Goal: Task Accomplishment & Management: Complete application form

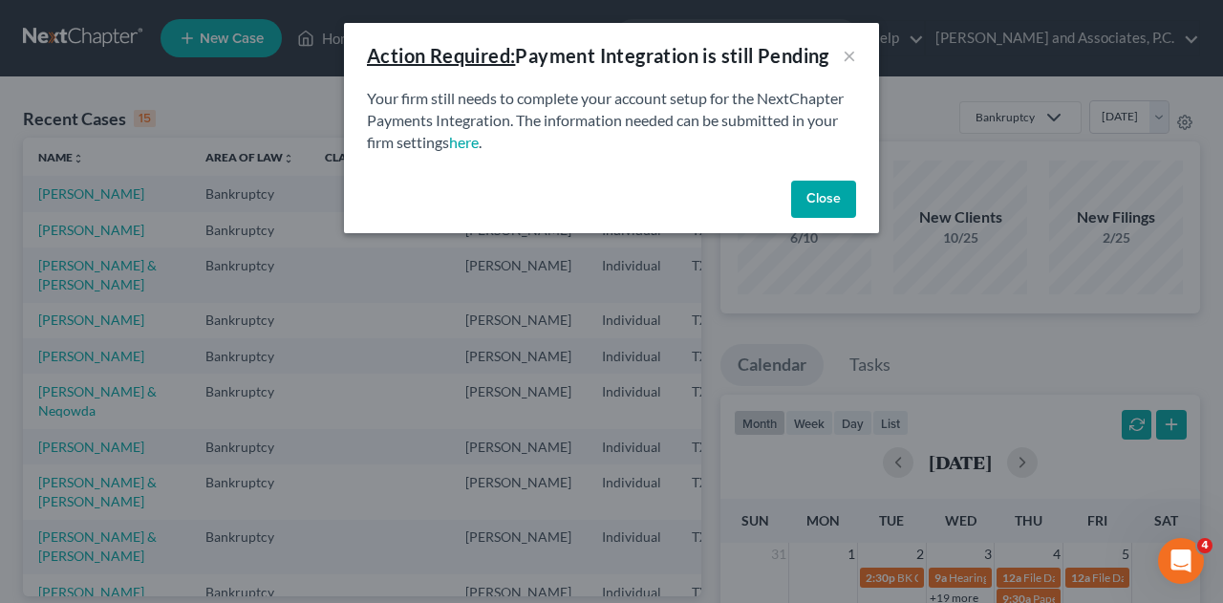
click at [820, 200] on button "Close" at bounding box center [823, 200] width 65 height 38
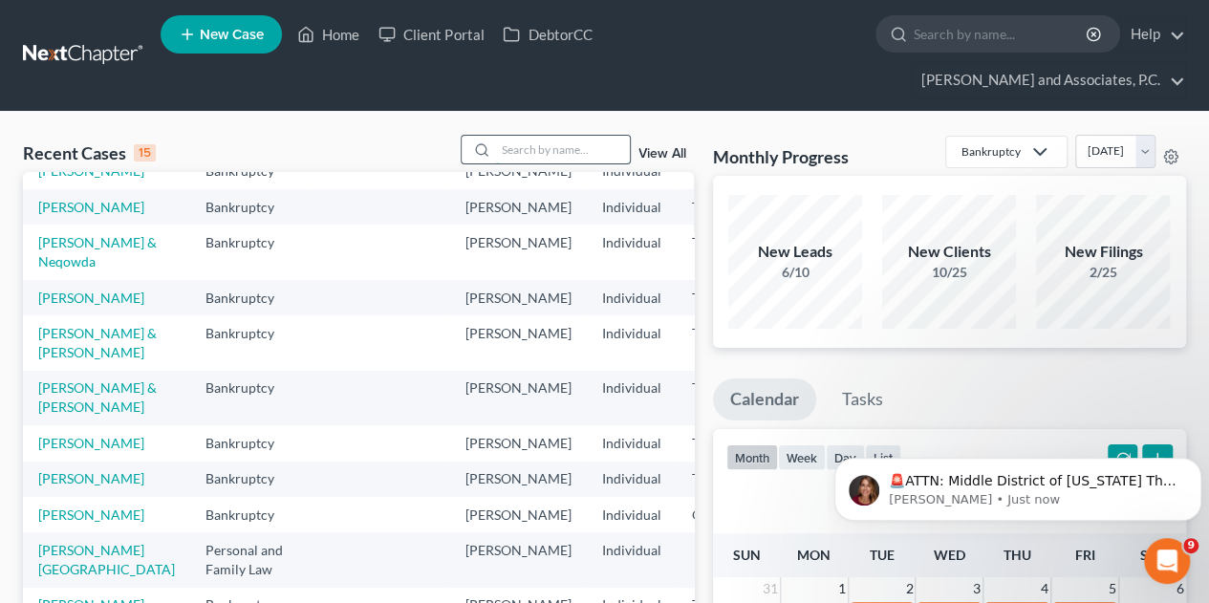
click at [562, 136] on input "search" at bounding box center [563, 150] width 134 height 28
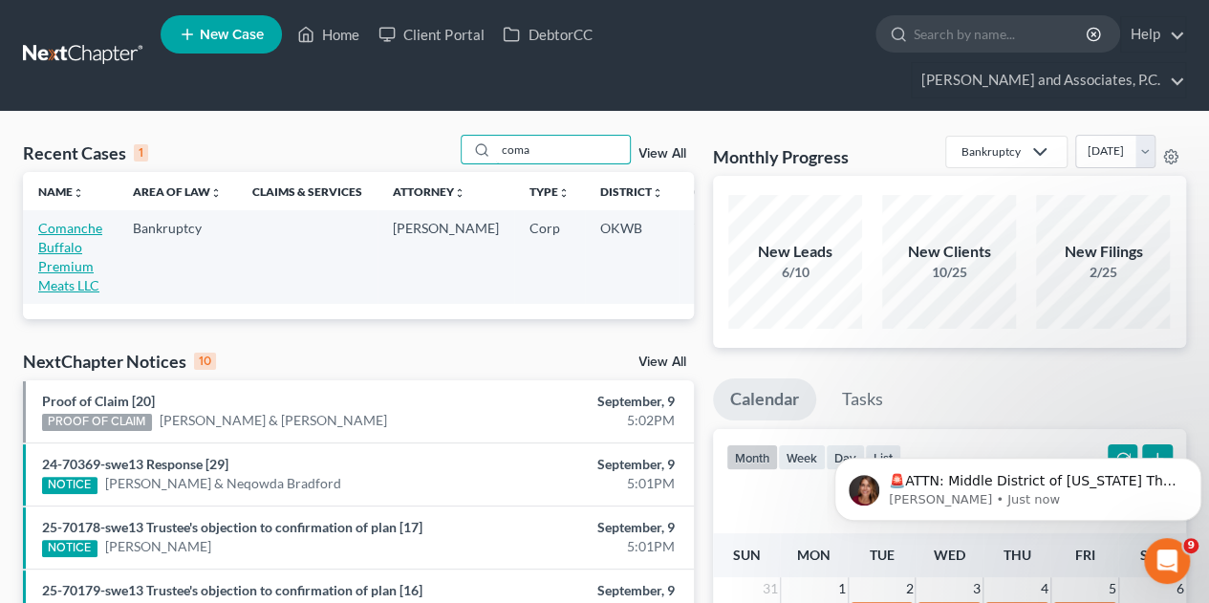
type input "coma"
click at [71, 220] on link "Comanche Buffalo Premium Meats LLC" at bounding box center [70, 257] width 64 height 74
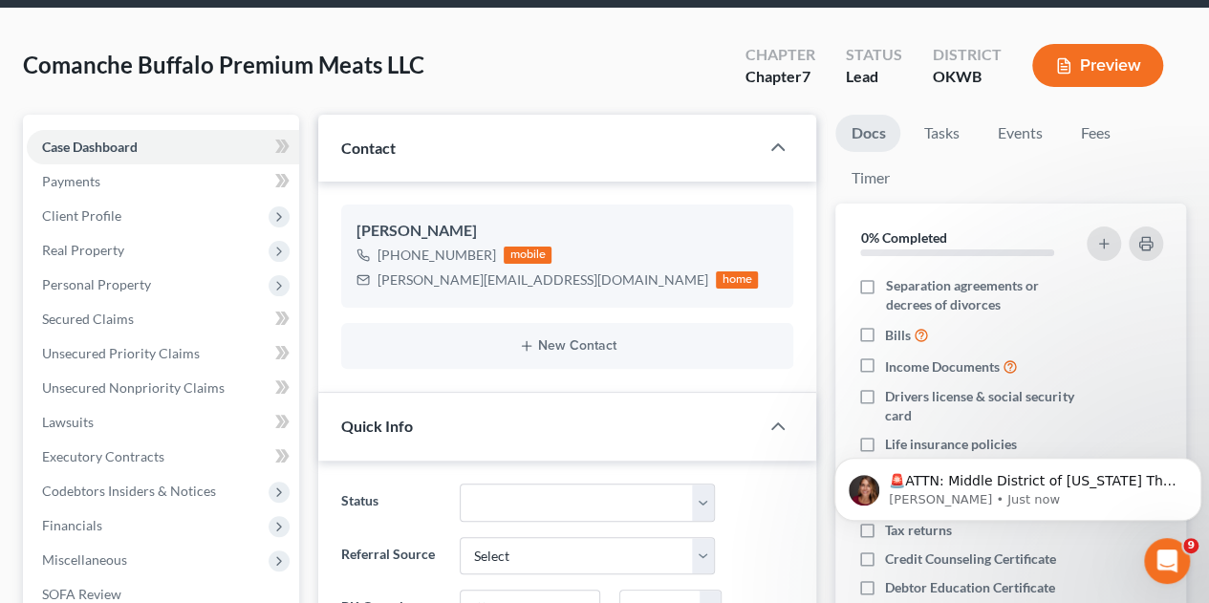
scroll to position [117, 0]
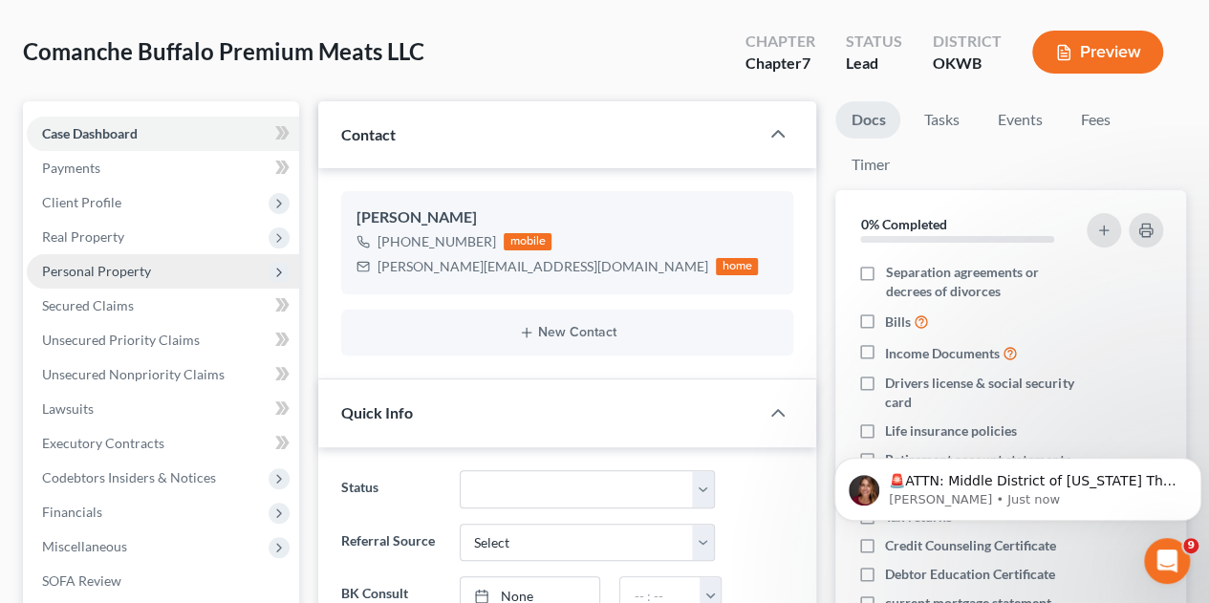
click at [73, 263] on span "Personal Property" at bounding box center [96, 271] width 109 height 16
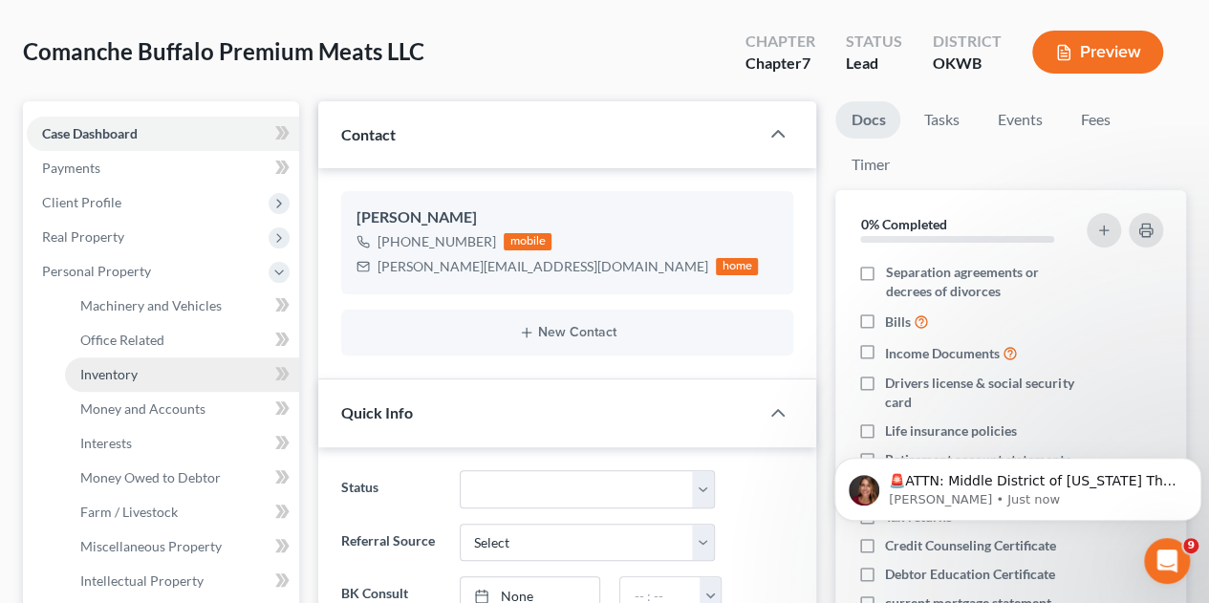
click at [101, 366] on span "Inventory" at bounding box center [108, 374] width 57 height 16
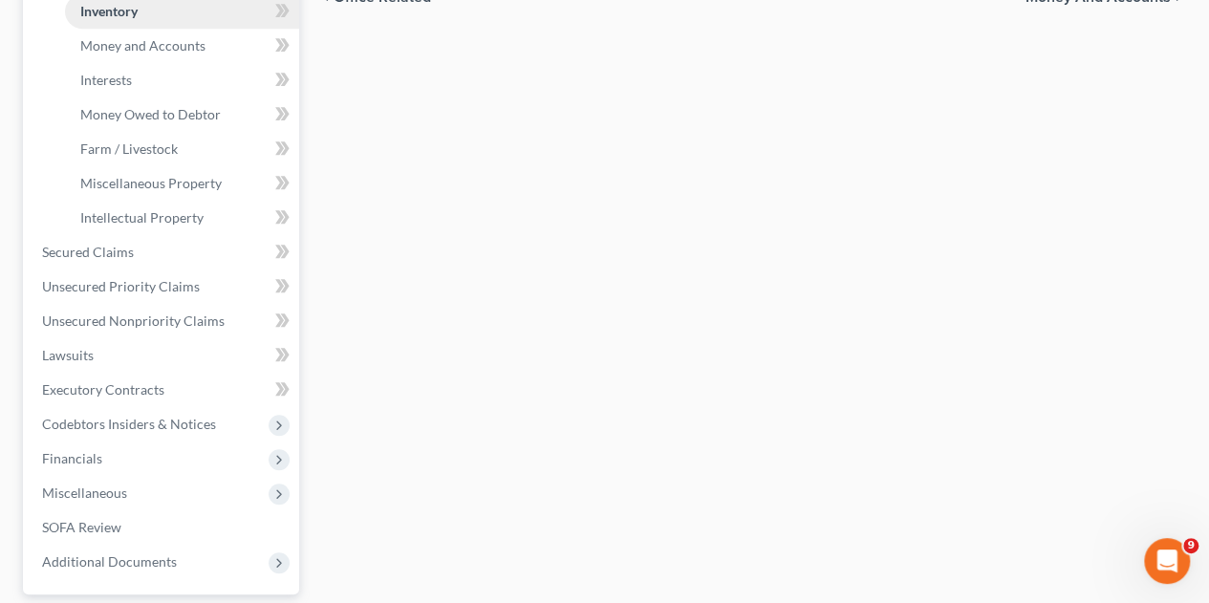
scroll to position [490, 0]
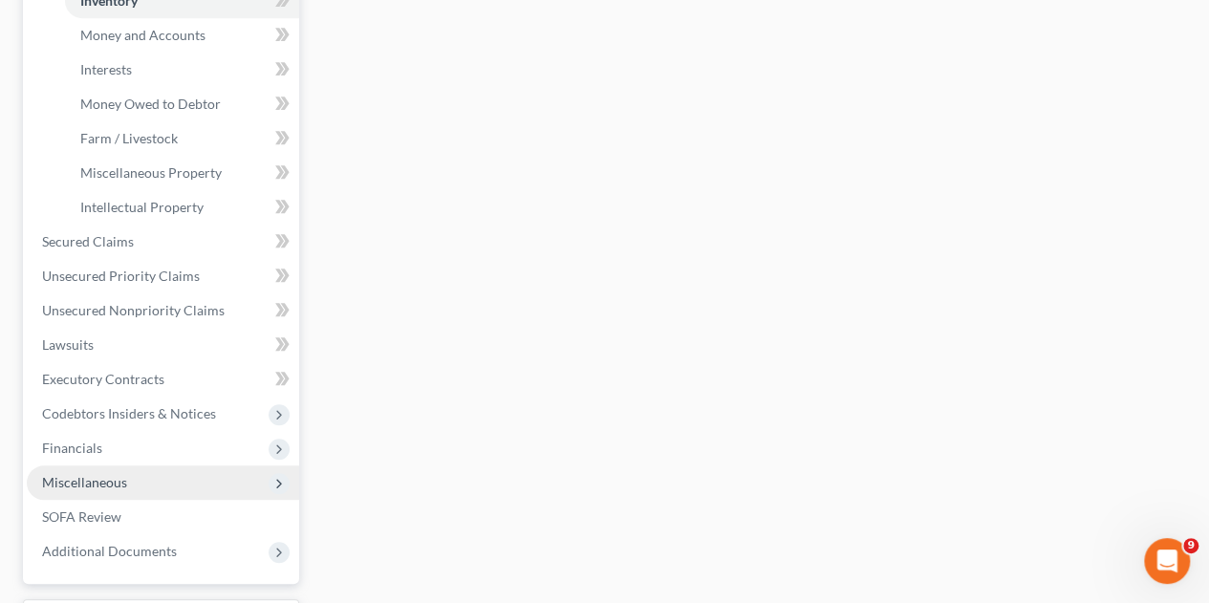
click at [69, 474] on span "Miscellaneous" at bounding box center [84, 482] width 85 height 16
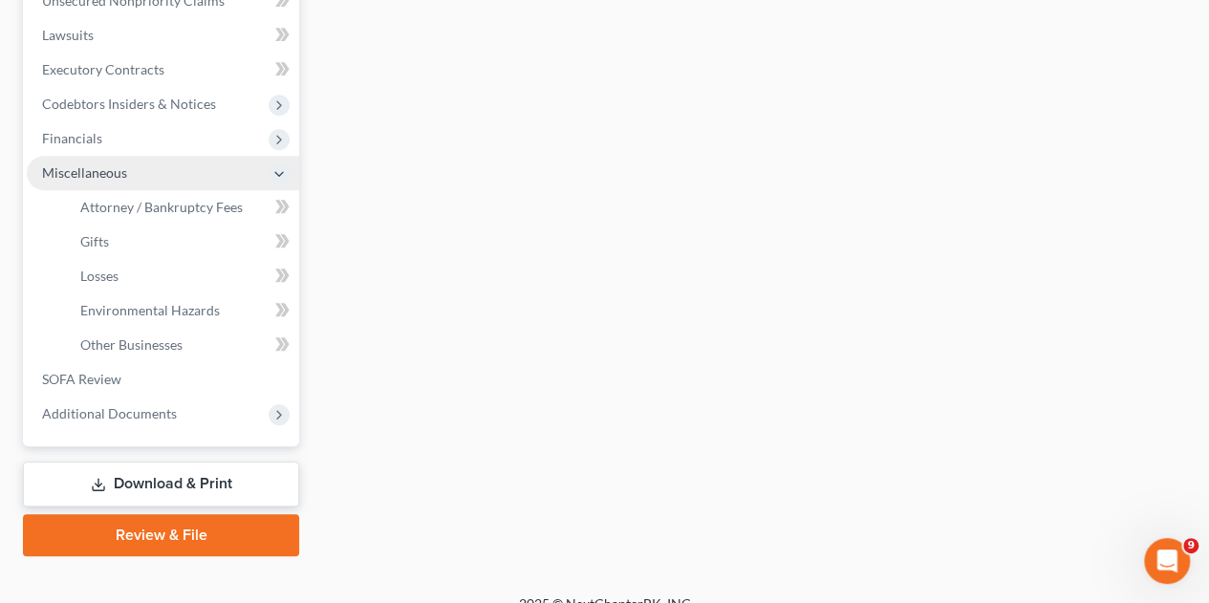
scroll to position [479, 0]
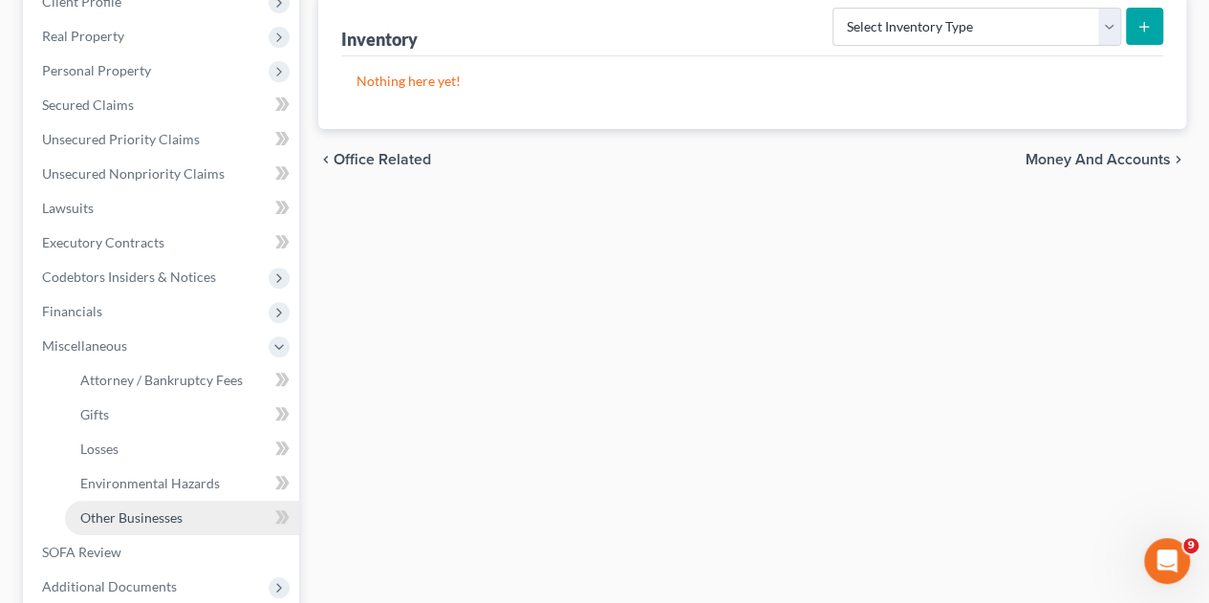
click at [99, 509] on span "Other Businesses" at bounding box center [131, 517] width 102 height 16
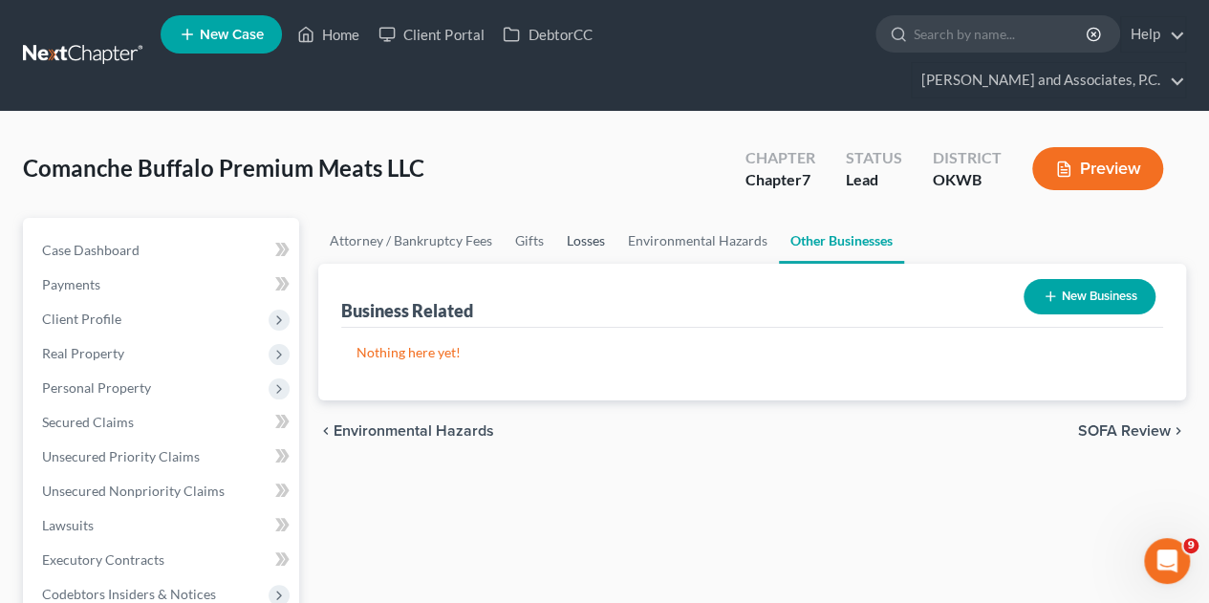
click at [589, 218] on link "Losses" at bounding box center [585, 241] width 61 height 46
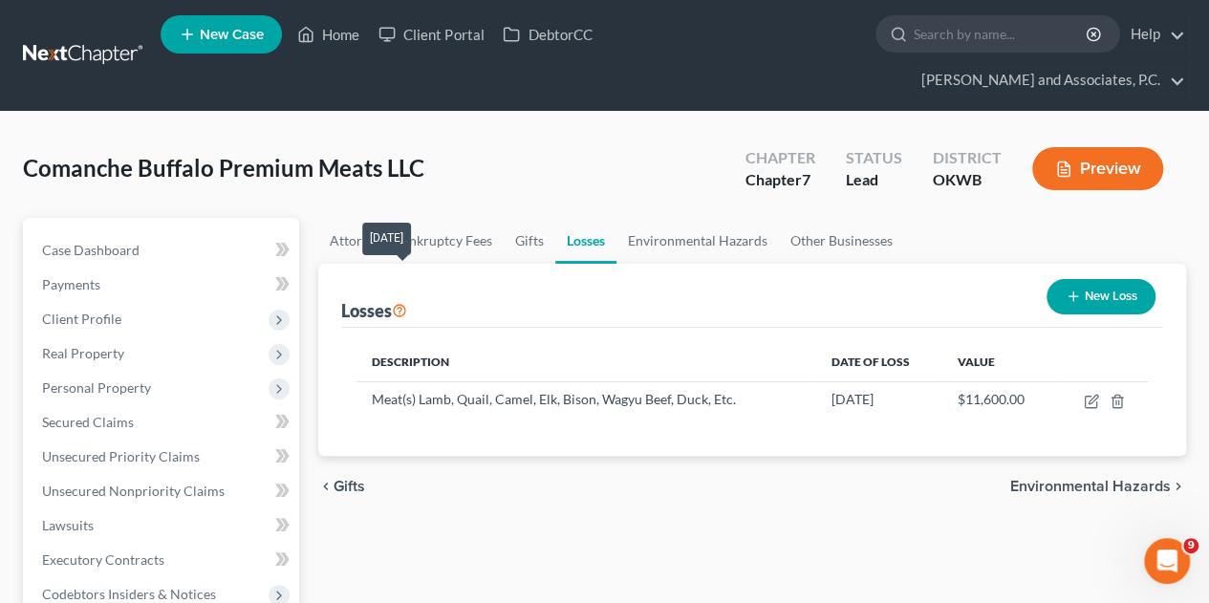
click at [402, 300] on icon at bounding box center [399, 309] width 15 height 18
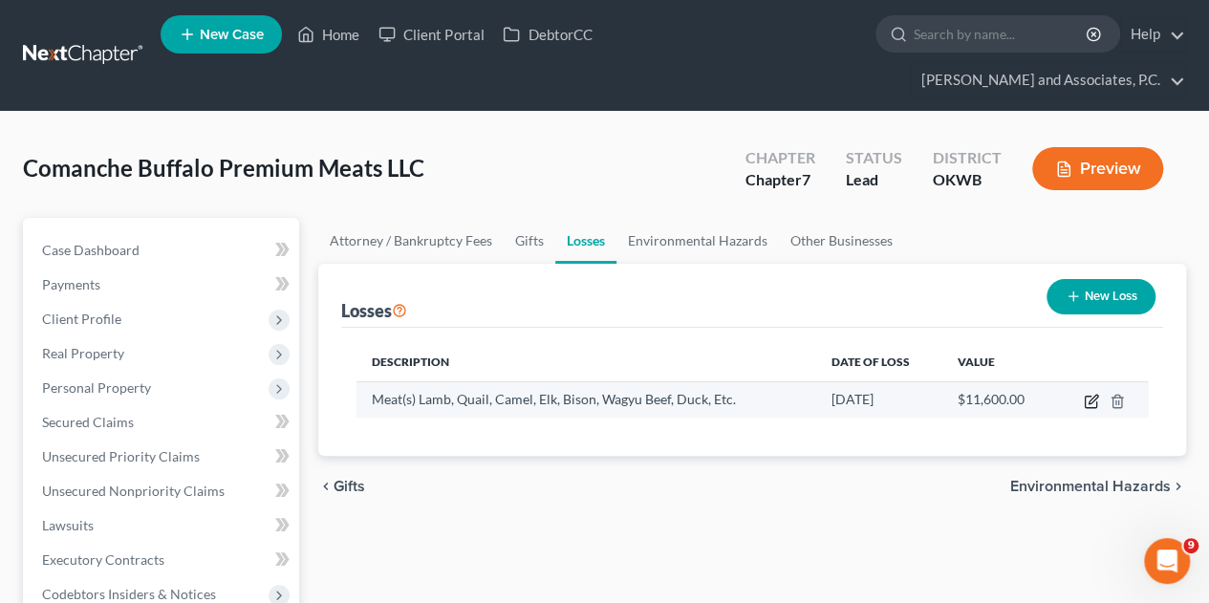
click at [1089, 394] on icon "button" at bounding box center [1090, 401] width 15 height 15
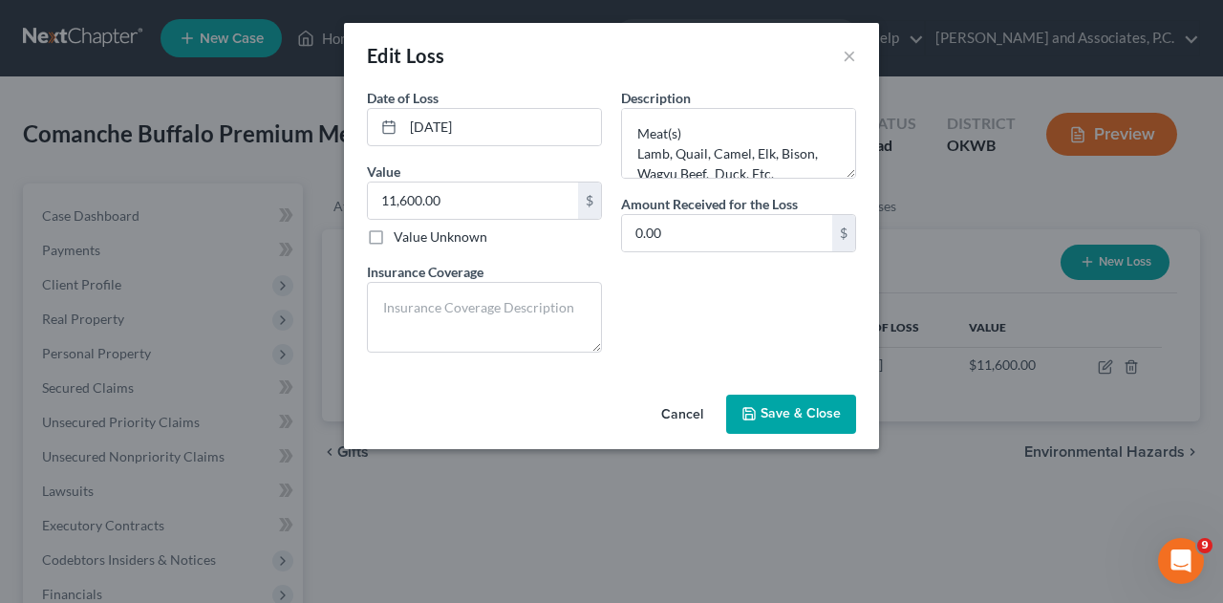
click at [777, 402] on button "Save & Close" at bounding box center [791, 415] width 130 height 40
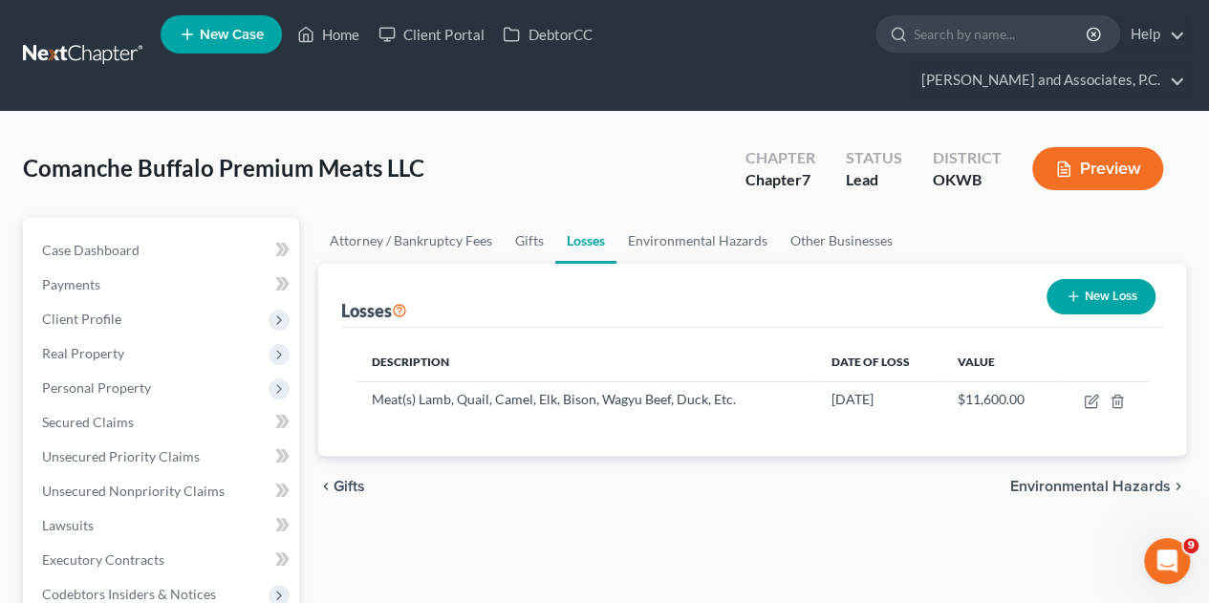
click at [1078, 147] on button "Preview" at bounding box center [1097, 168] width 131 height 43
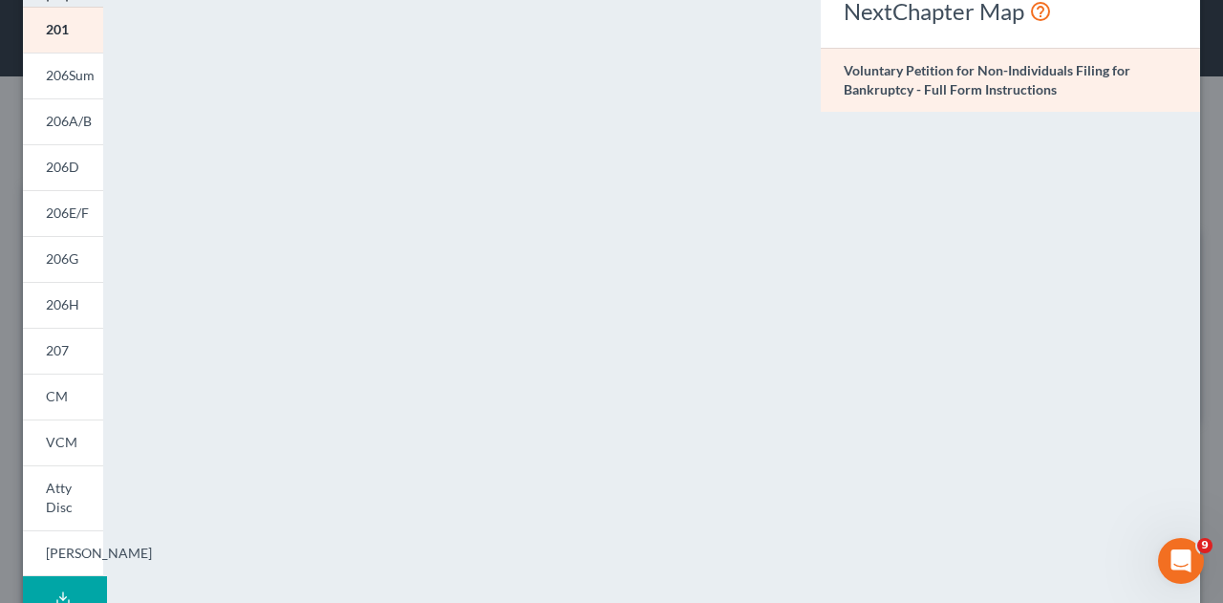
scroll to position [102, 0]
click at [55, 361] on link "207" at bounding box center [63, 353] width 80 height 46
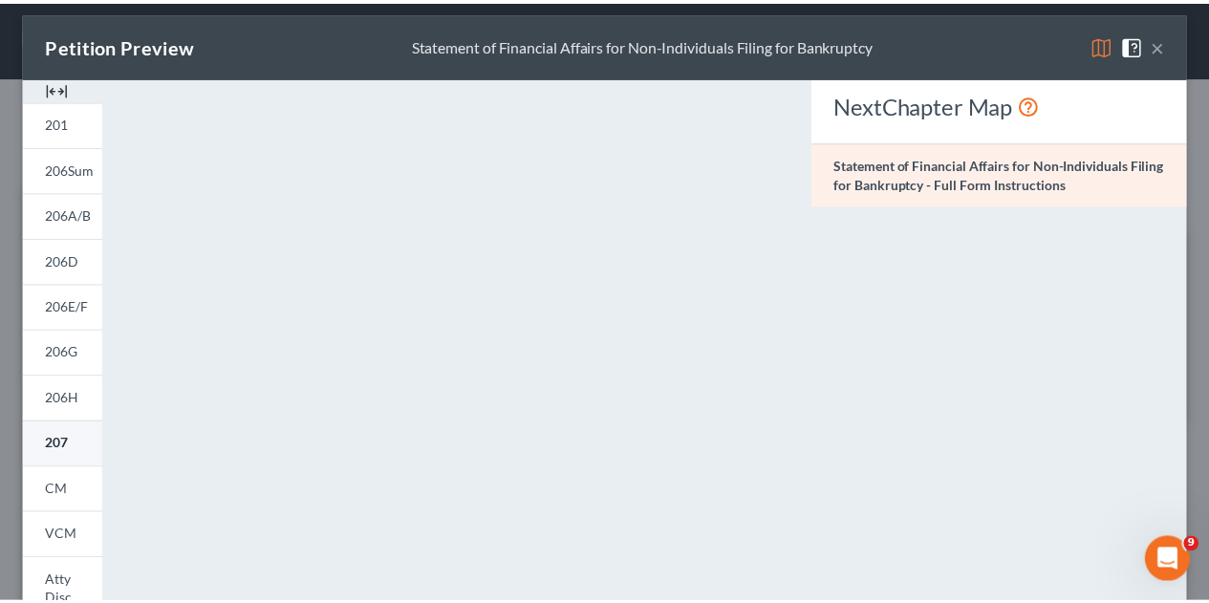
scroll to position [0, 0]
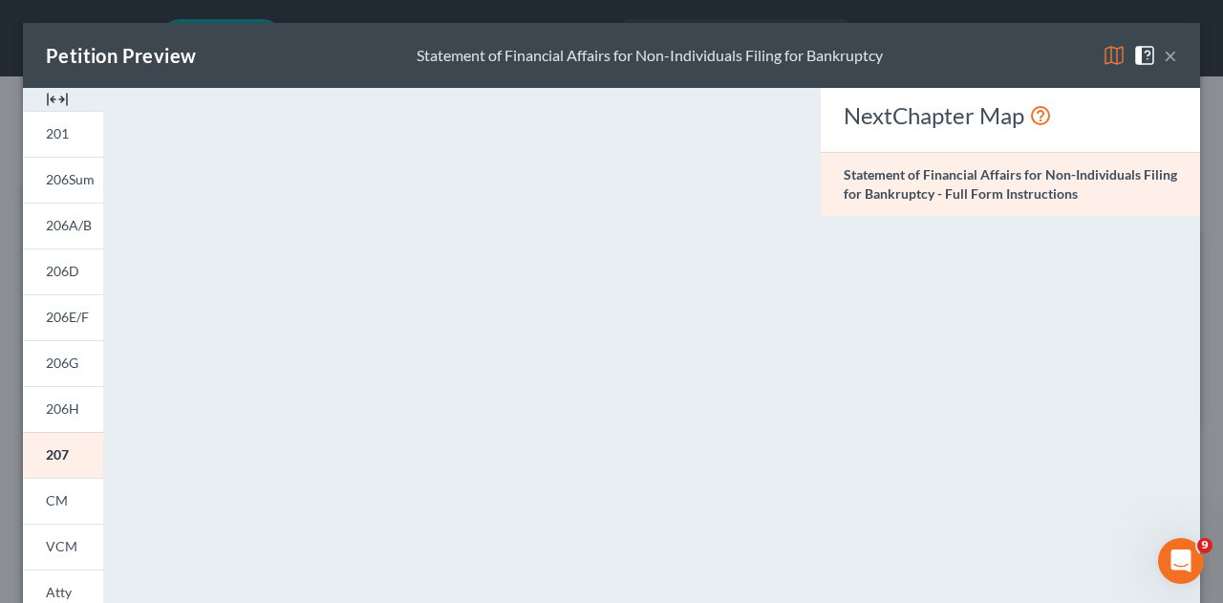
click at [1164, 65] on button "×" at bounding box center [1170, 55] width 13 height 23
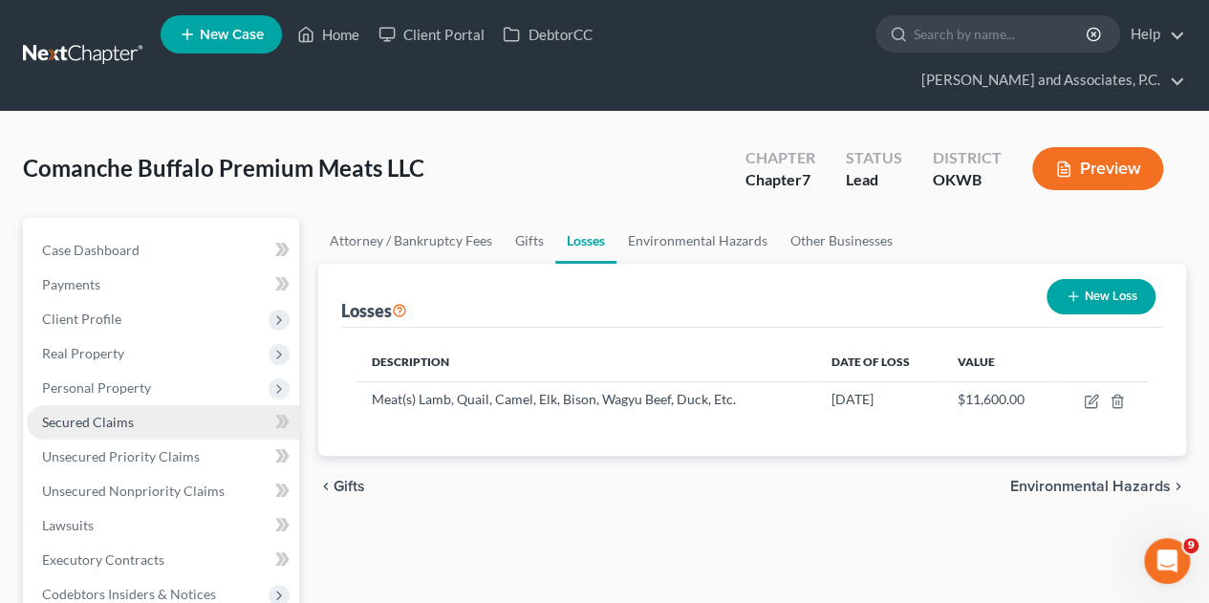
click at [65, 405] on link "Secured Claims" at bounding box center [163, 422] width 272 height 34
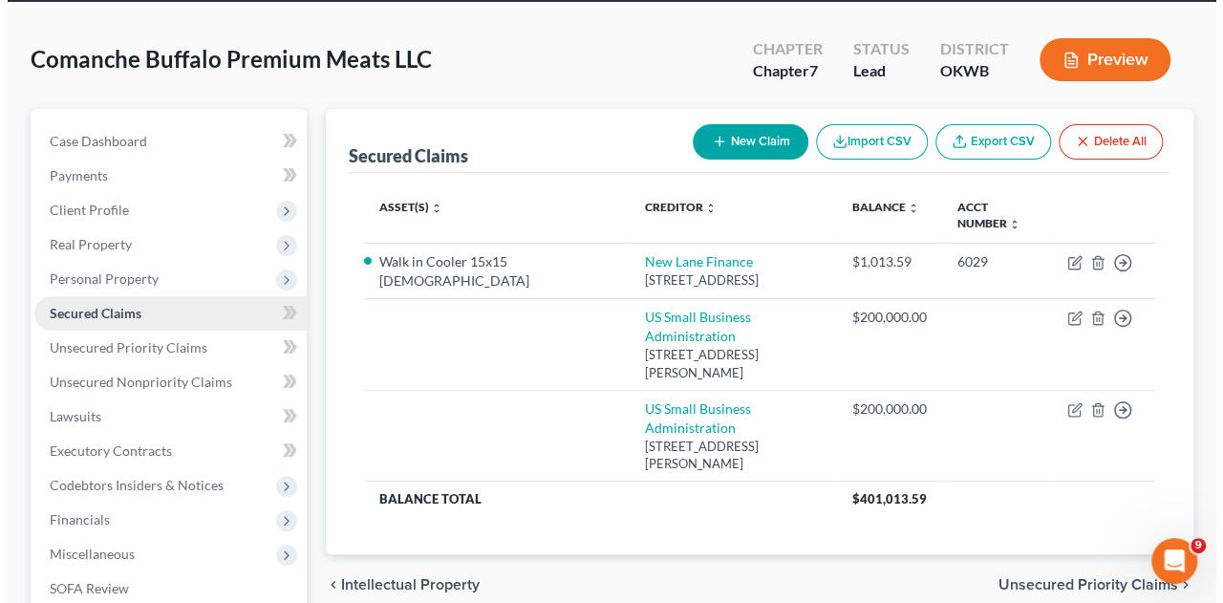
scroll to position [111, 0]
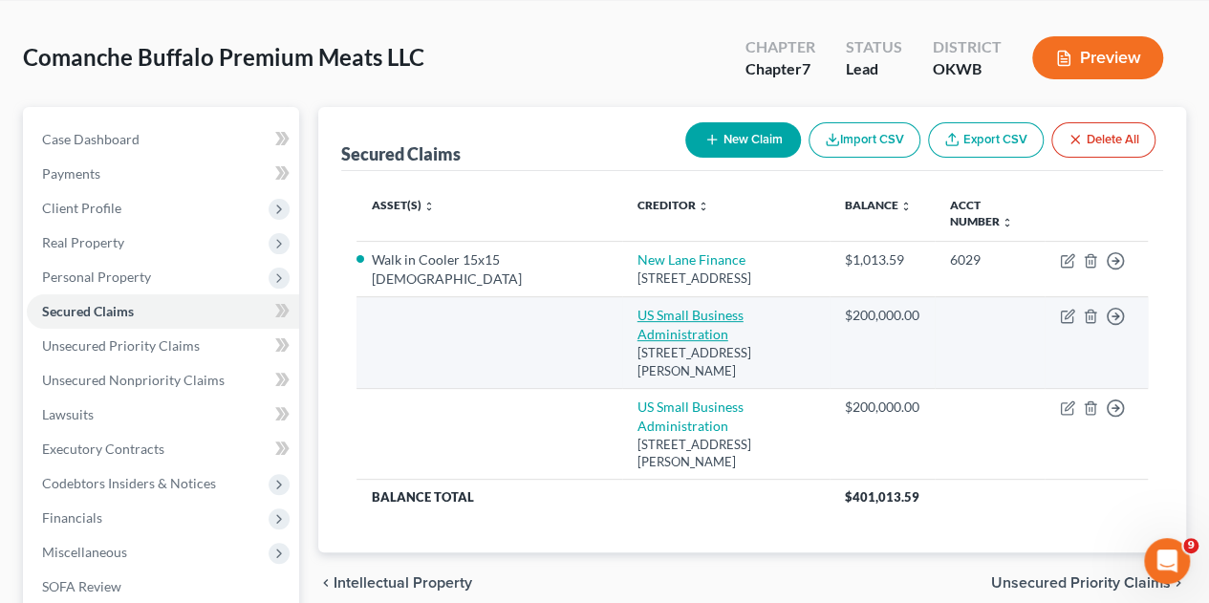
click at [714, 307] on link "US Small Business Administration" at bounding box center [690, 324] width 106 height 35
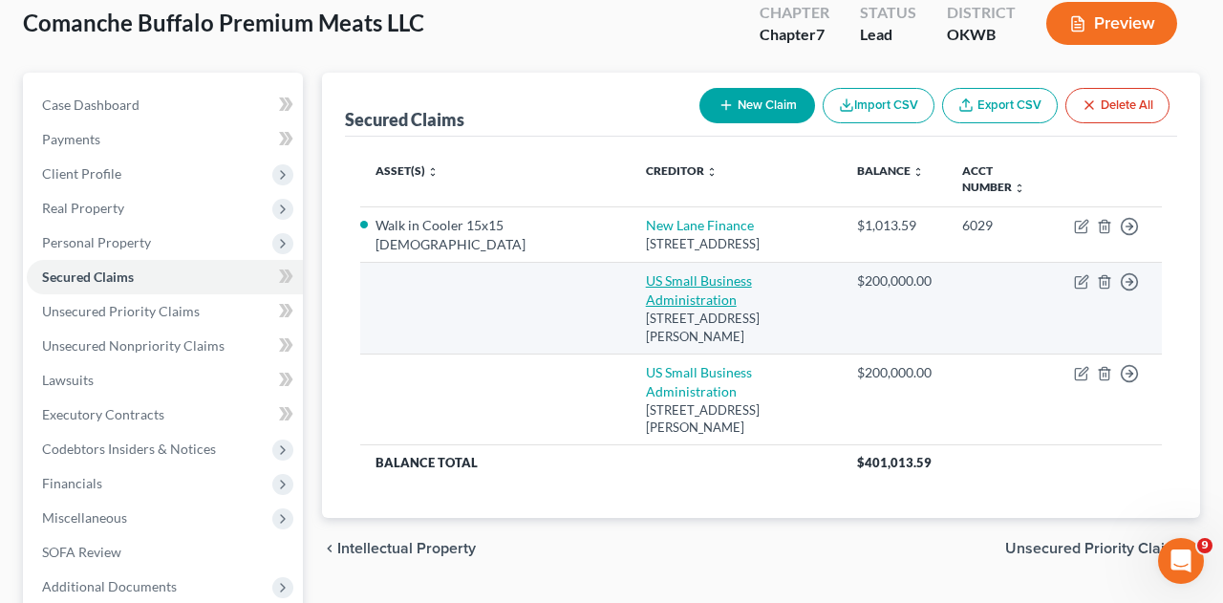
select select "4"
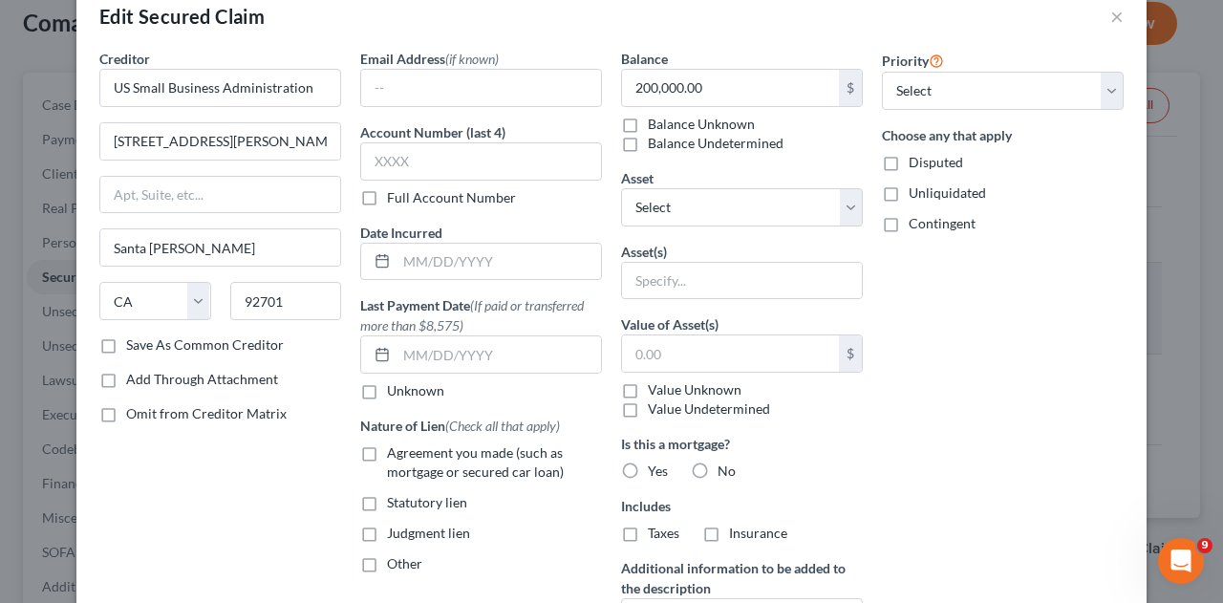
scroll to position [40, 0]
click at [850, 211] on select "Select Other Multiple Assets Accounts Receivable (owed to debtor) - $0.0 Walk i…" at bounding box center [742, 206] width 242 height 38
select select "1"
click at [621, 187] on select "Select Other Multiple Assets Accounts Receivable (owed to debtor) - $0.0 Walk i…" at bounding box center [742, 206] width 242 height 38
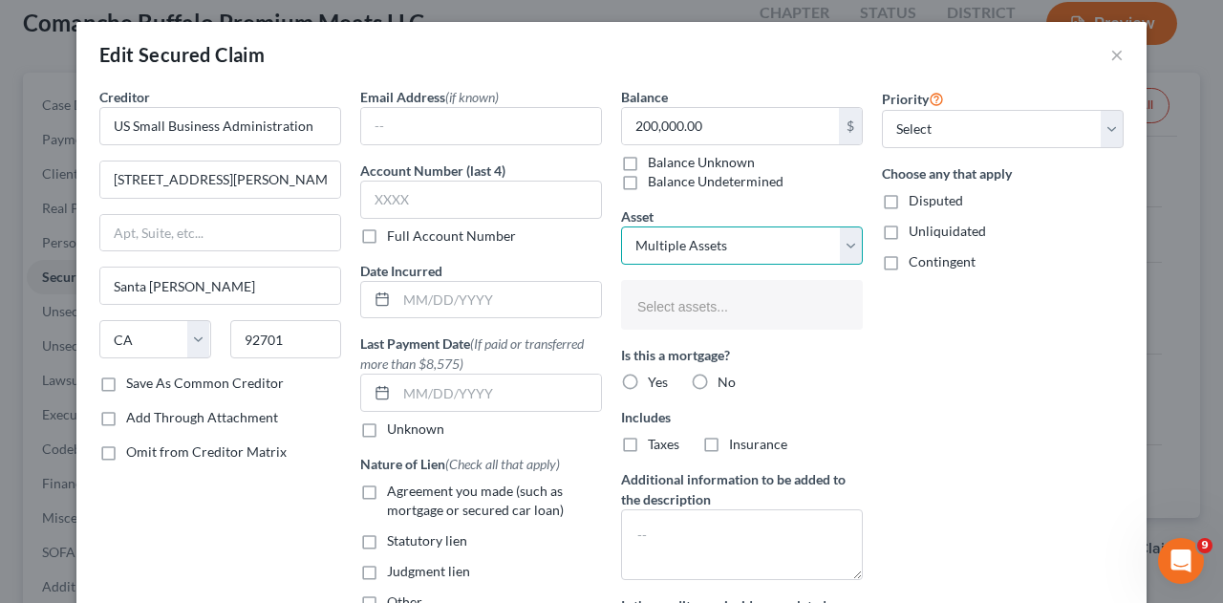
scroll to position [4, 0]
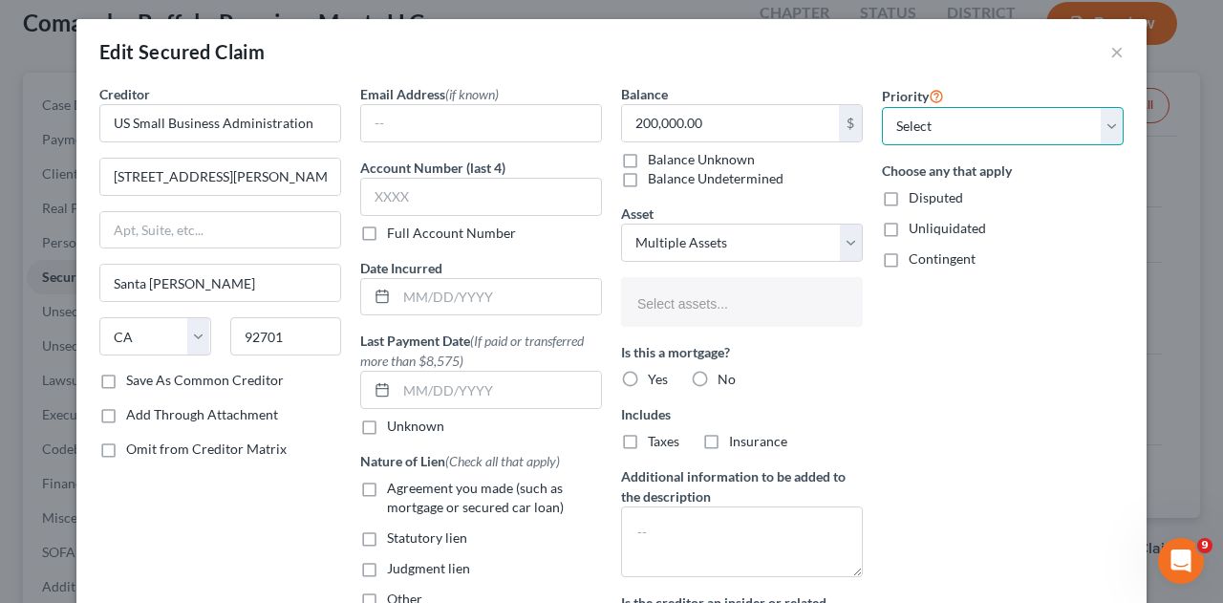
click at [1091, 133] on select "Select 1st 2nd 3rd 4th 5th 6th 7th 8th 9th 10th 11th 12th 13th 14th 15th 16th 1…" at bounding box center [1003, 126] width 242 height 38
click at [1095, 127] on select "Select 1st 2nd 3rd 4th 5th 6th 7th 8th 9th 10th 11th 12th 13th 14th 15th 16th 1…" at bounding box center [1003, 126] width 242 height 38
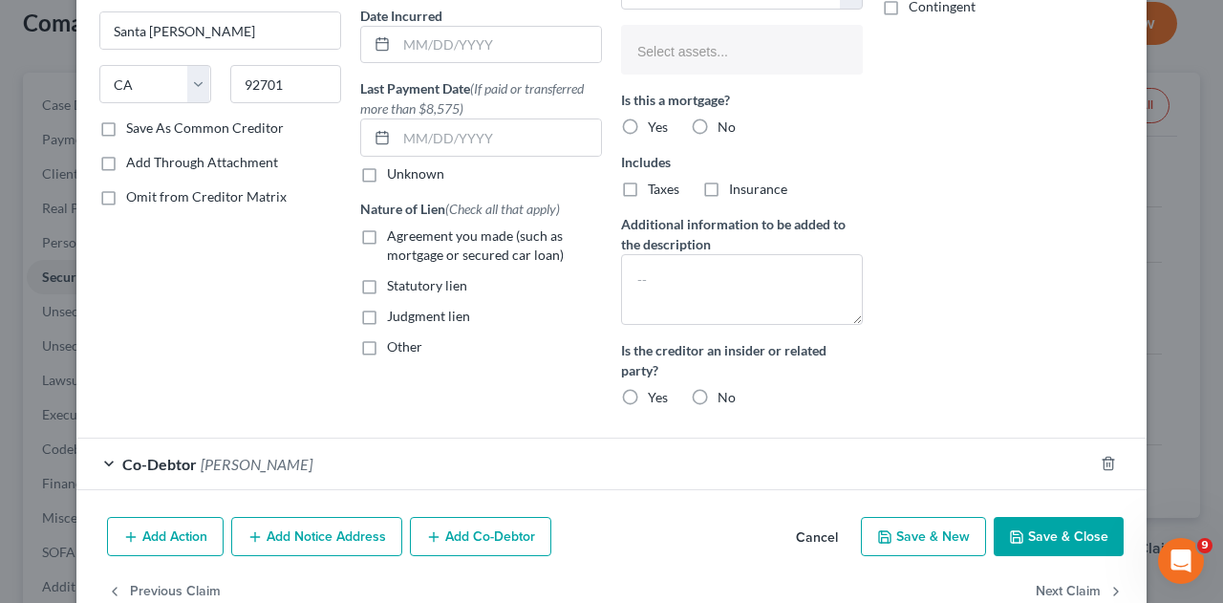
scroll to position [300, 0]
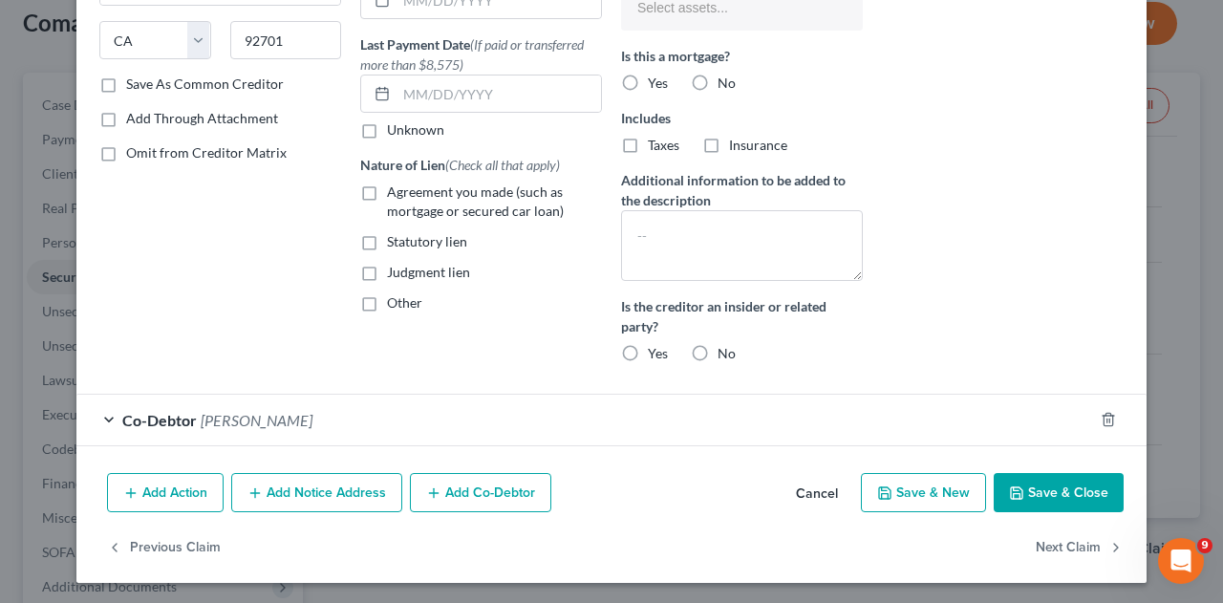
click at [1034, 491] on button "Save & Close" at bounding box center [1059, 493] width 130 height 40
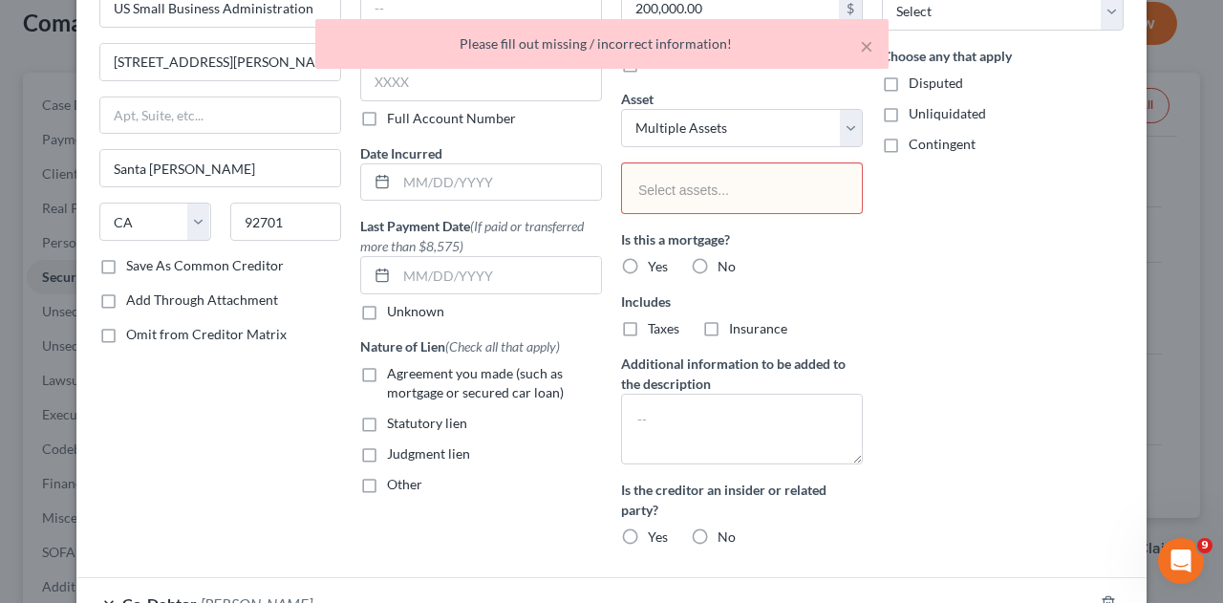
scroll to position [118, 0]
click at [739, 187] on input "Select assets..." at bounding box center [739, 191] width 213 height 29
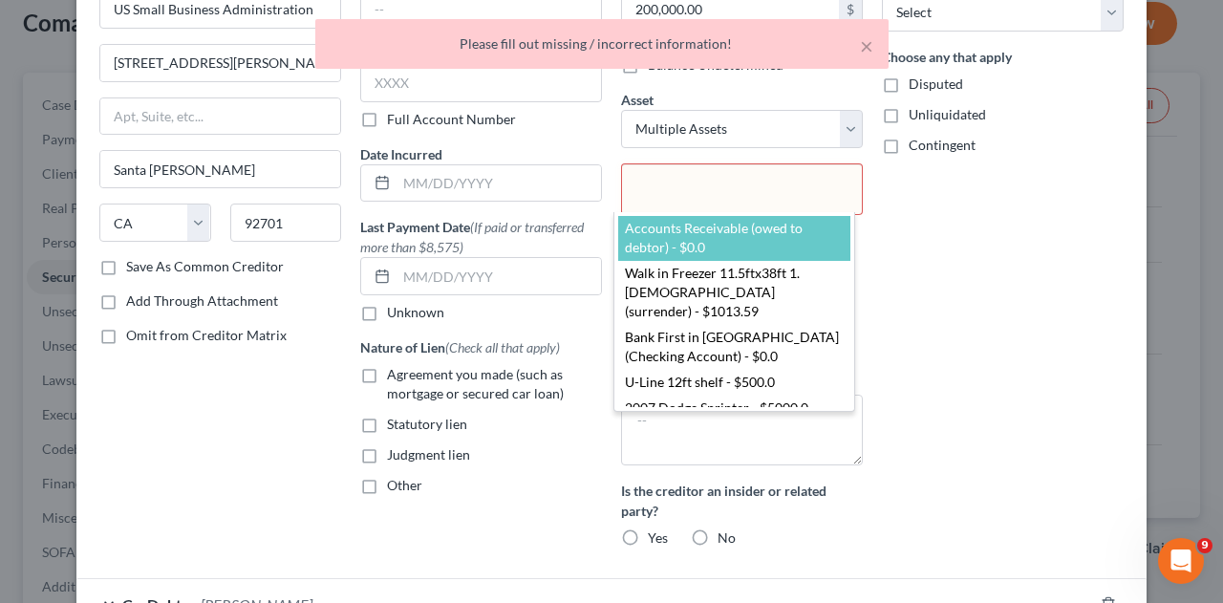
select select "2534569"
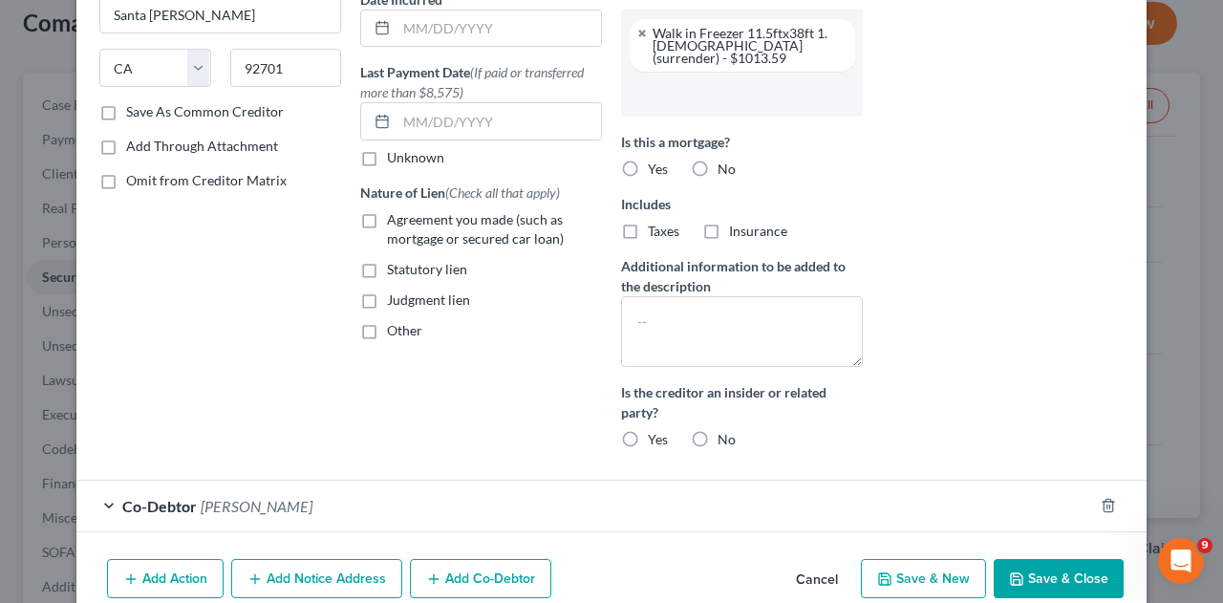
scroll to position [292, 0]
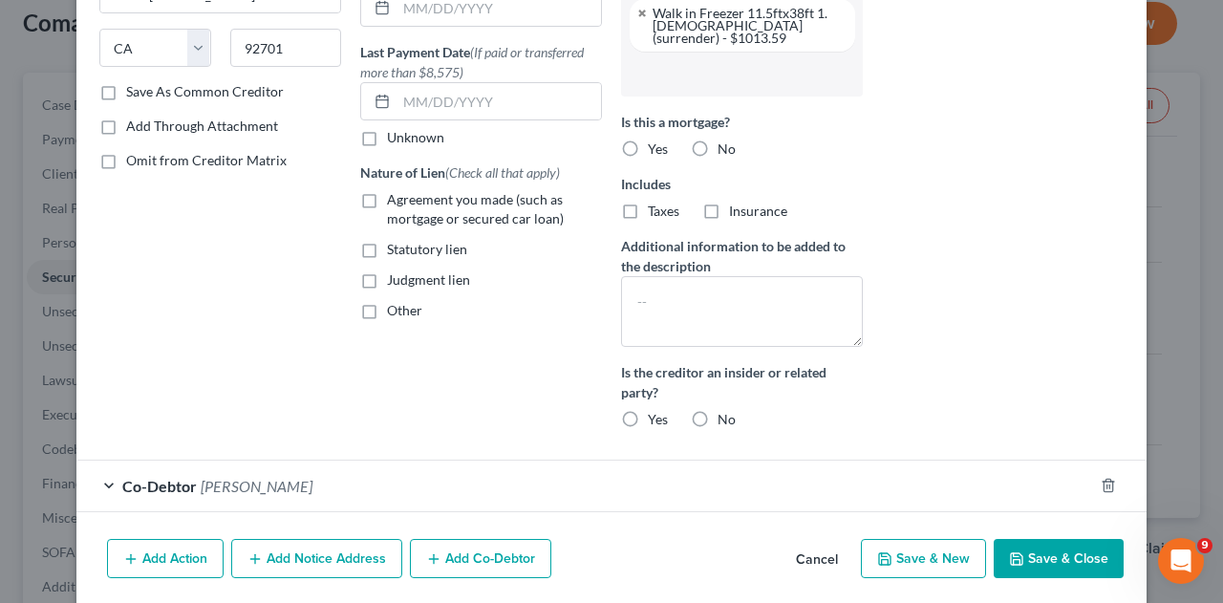
click at [718, 426] on label "No" at bounding box center [727, 419] width 18 height 19
click at [725, 422] on input "No" at bounding box center [731, 416] width 12 height 12
radio input "true"
click at [718, 153] on label "No" at bounding box center [727, 148] width 18 height 19
click at [725, 152] on input "No" at bounding box center [731, 145] width 12 height 12
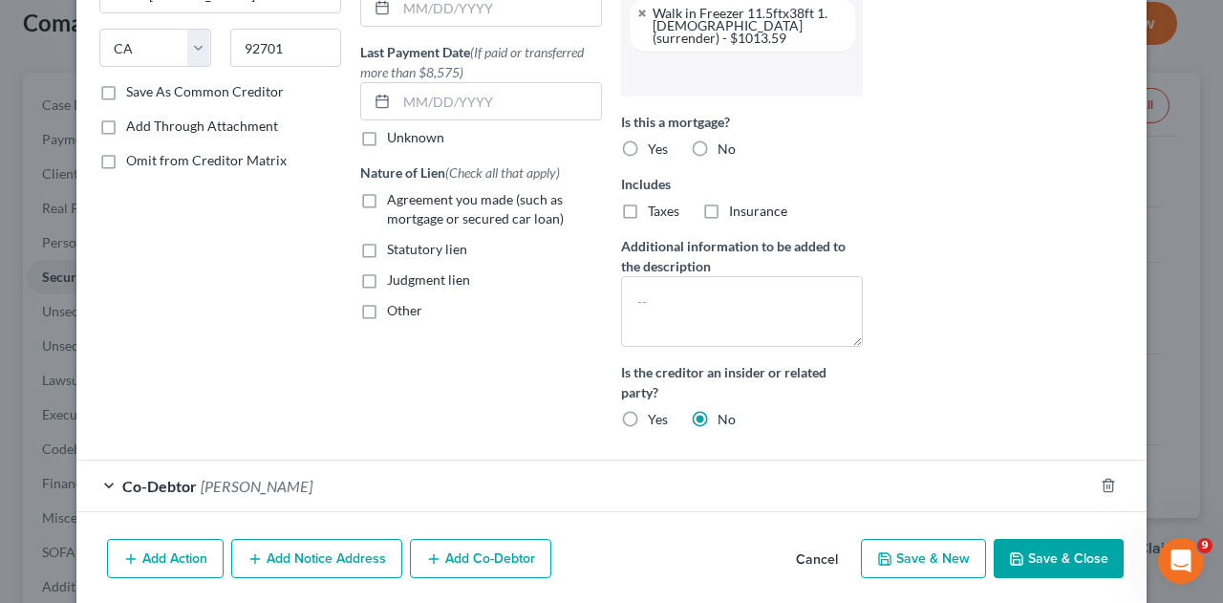
radio input "true"
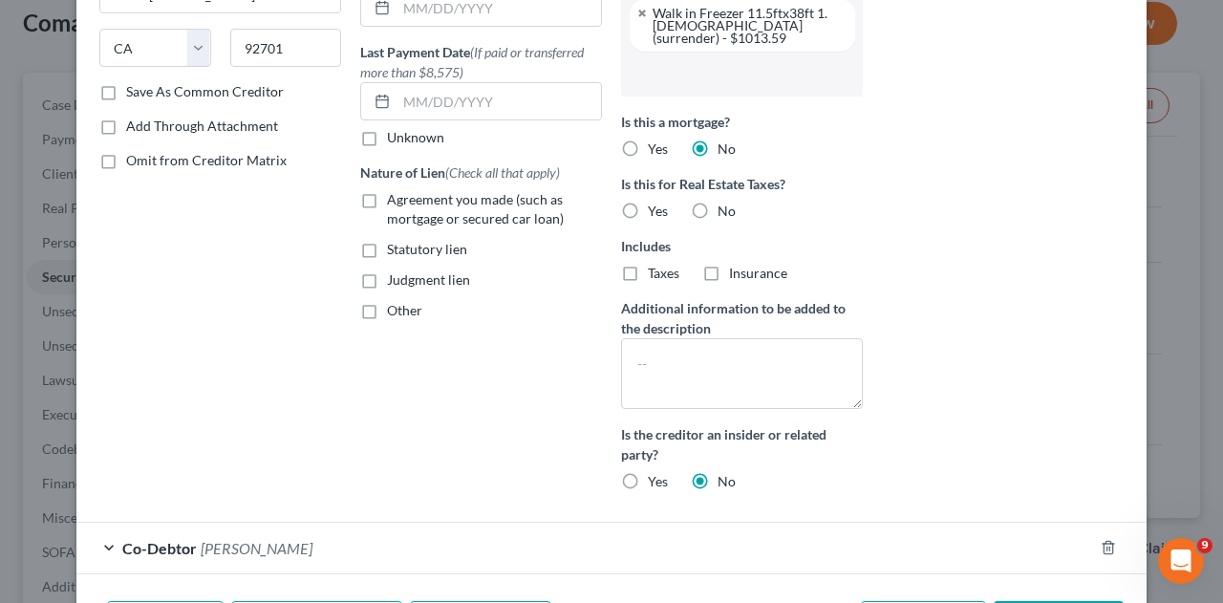
click at [718, 220] on label "No" at bounding box center [727, 211] width 18 height 19
click at [725, 214] on input "No" at bounding box center [731, 208] width 12 height 12
radio input "true"
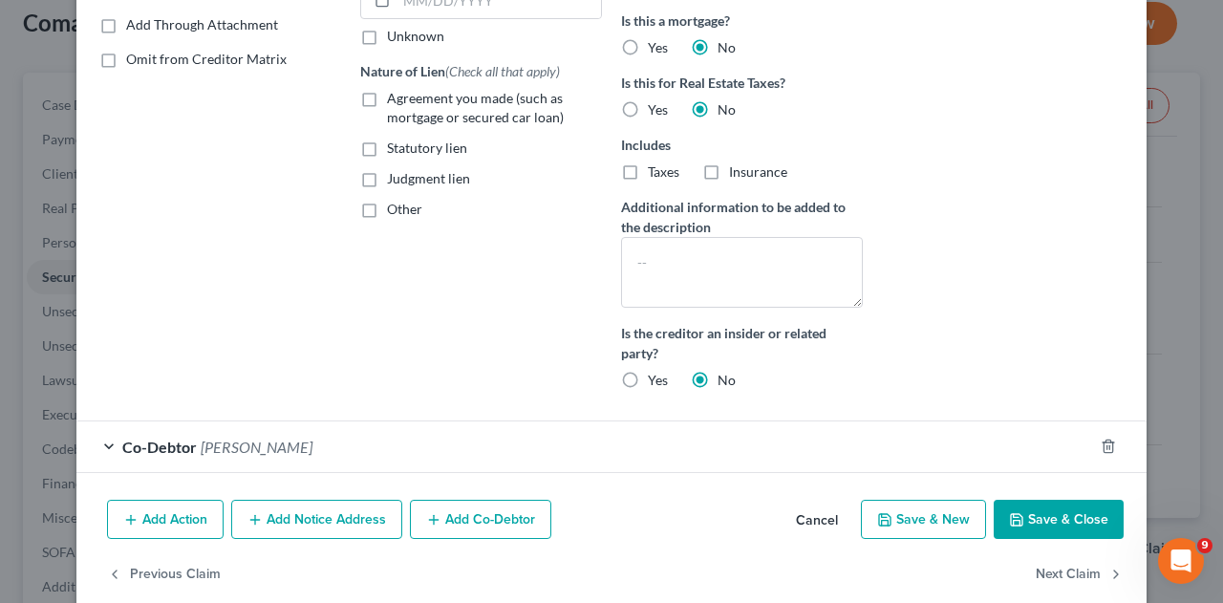
click at [1036, 518] on button "Save & Close" at bounding box center [1059, 520] width 130 height 40
select select
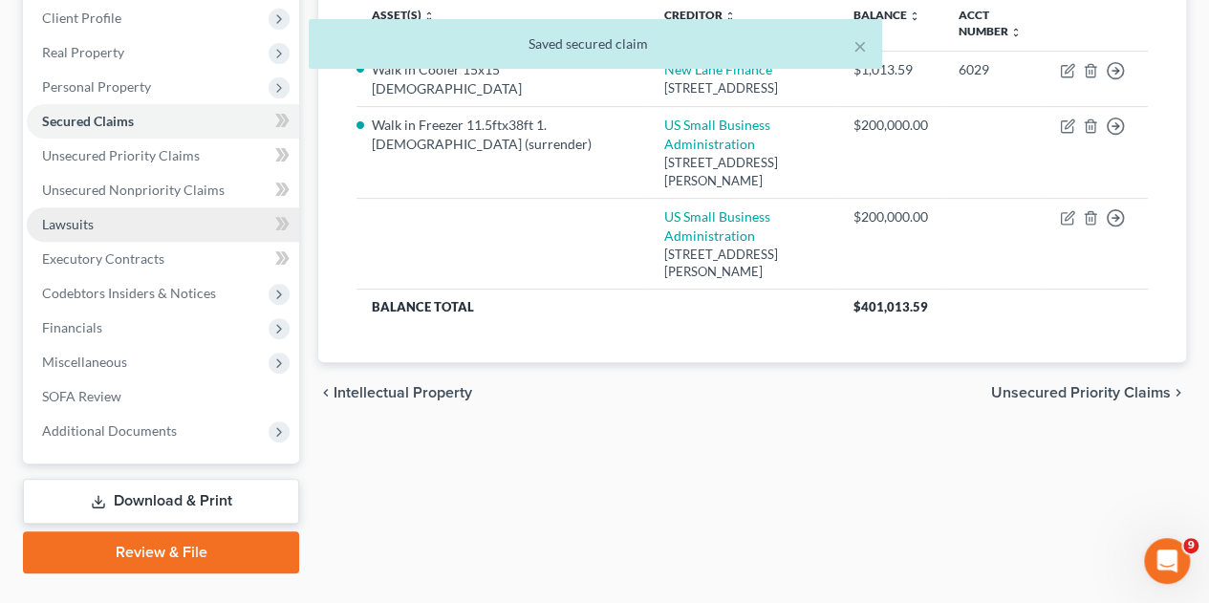
scroll to position [307, 0]
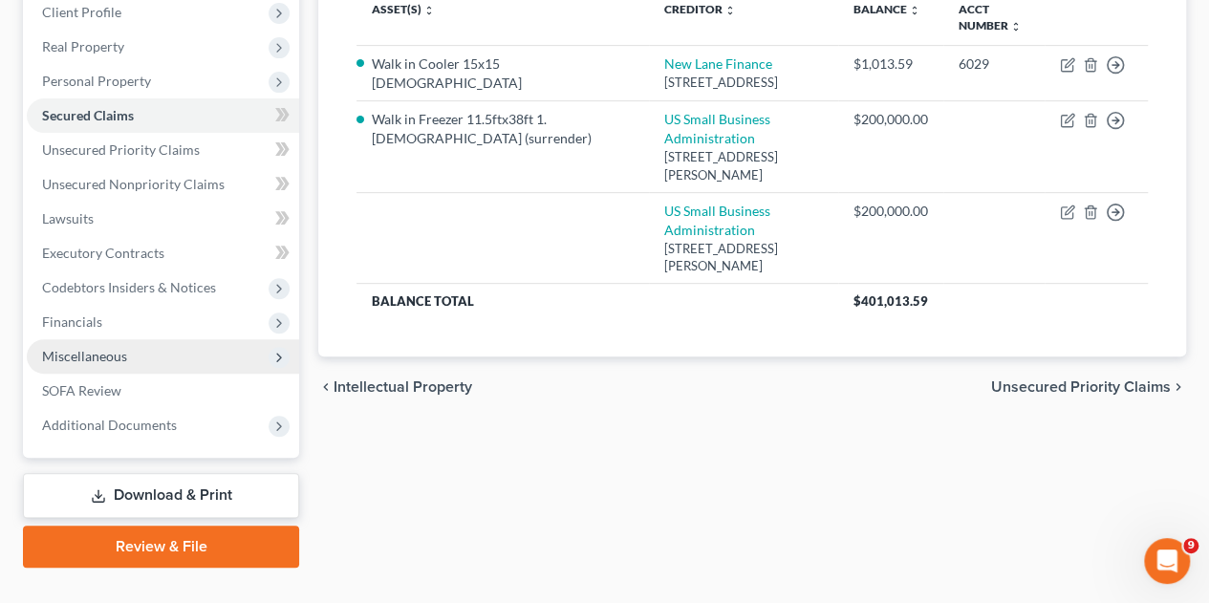
click at [76, 339] on span "Miscellaneous" at bounding box center [163, 356] width 272 height 34
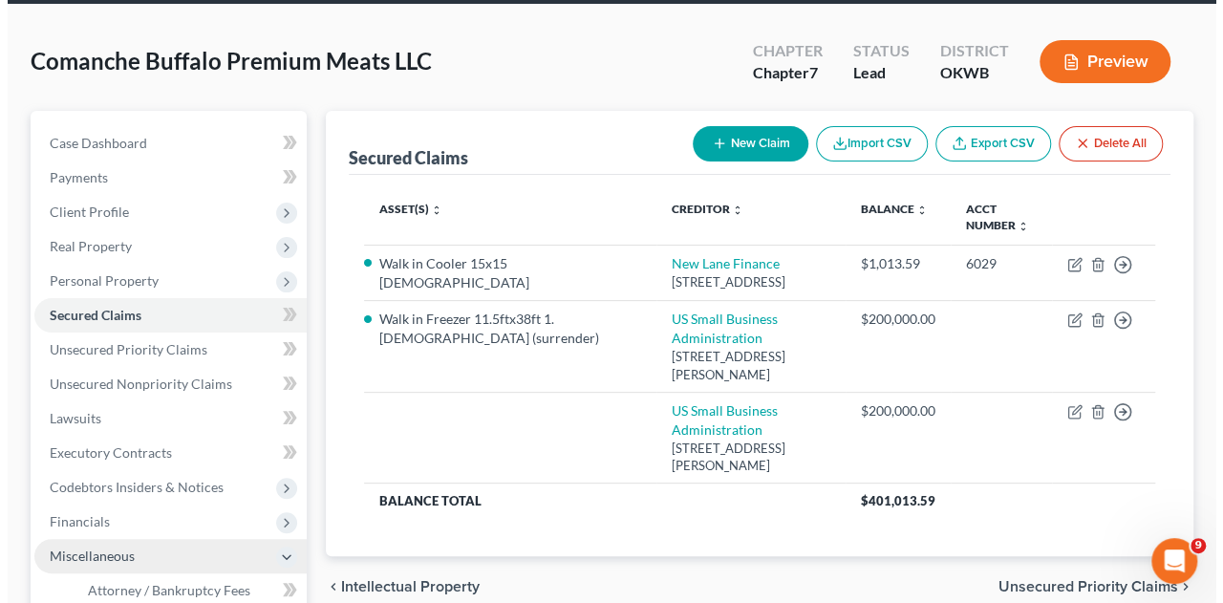
scroll to position [100, 0]
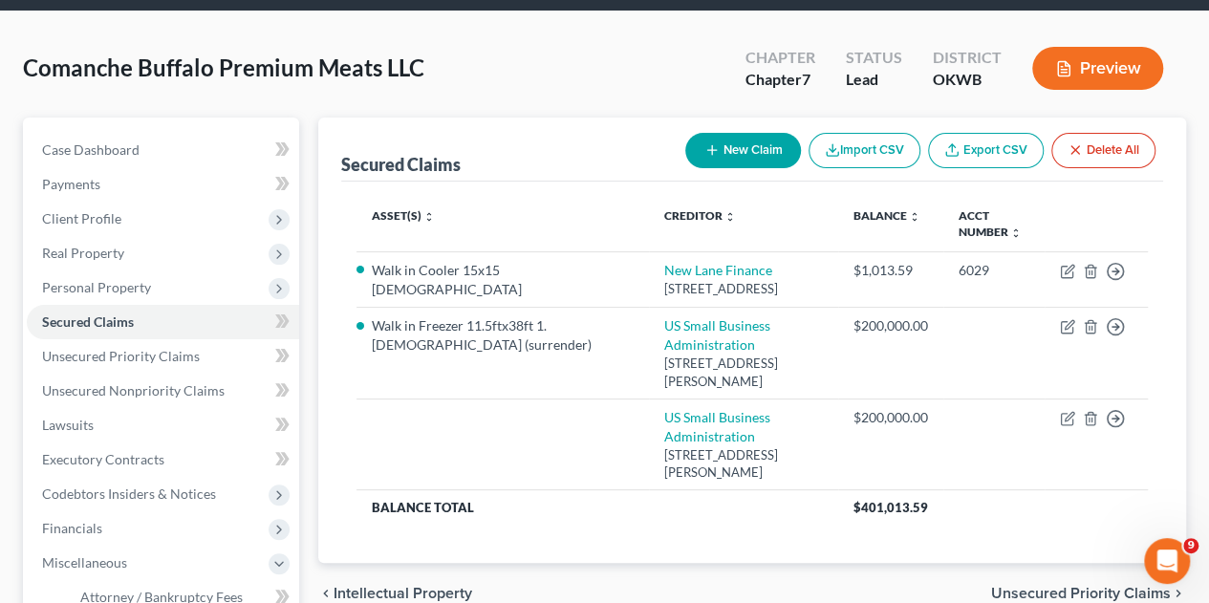
click at [1101, 47] on button "Preview" at bounding box center [1097, 68] width 131 height 43
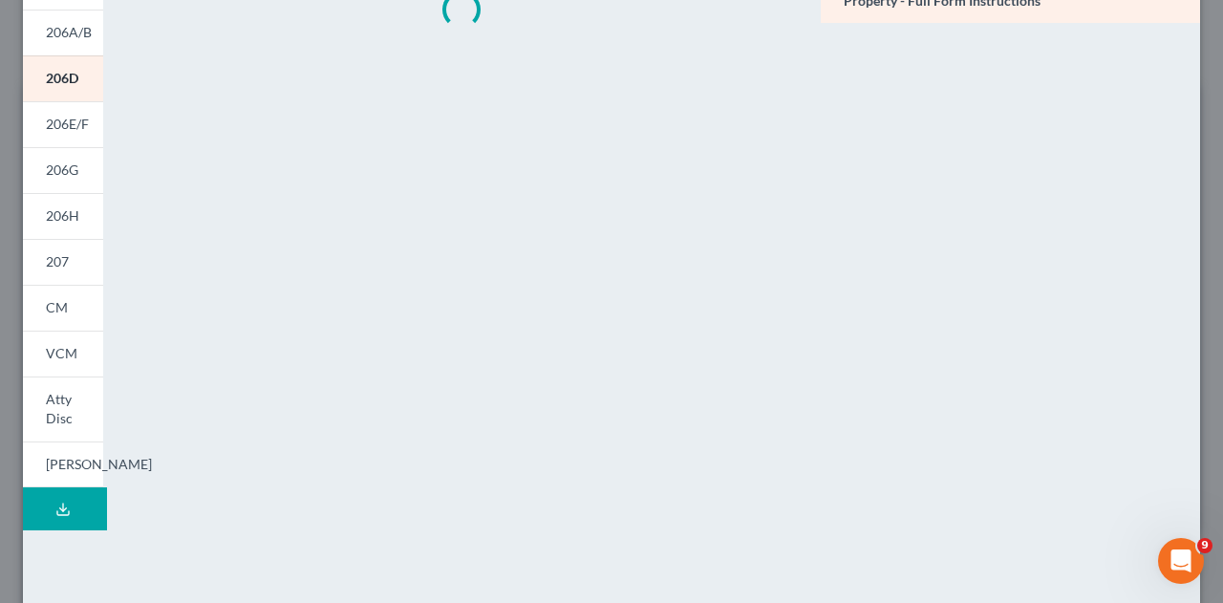
scroll to position [197, 0]
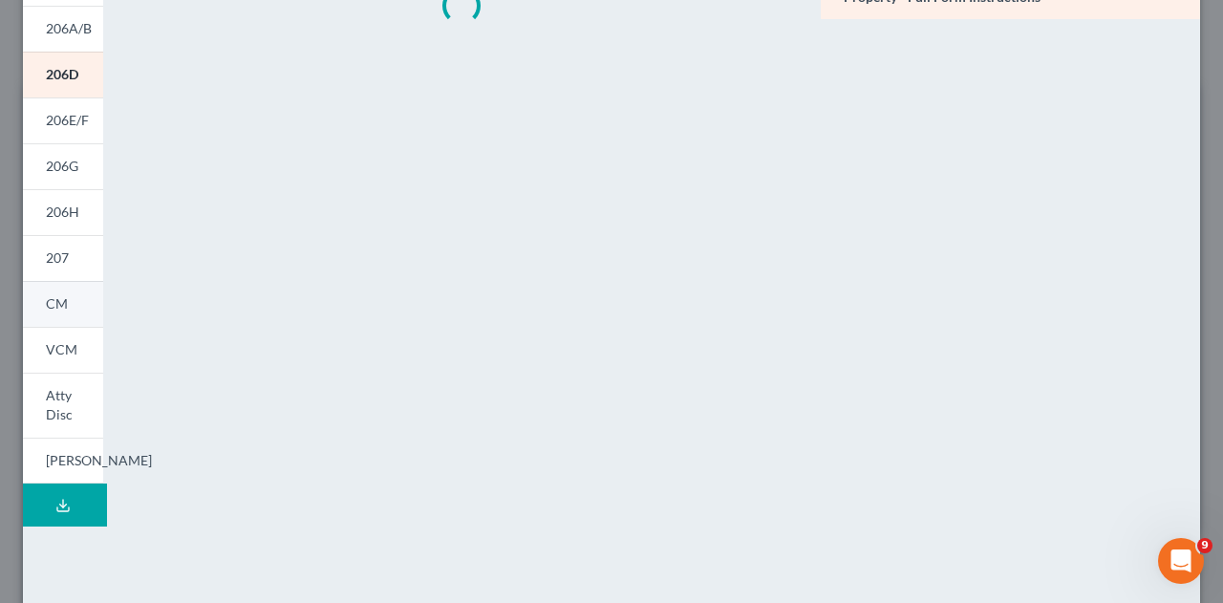
click at [64, 317] on link "CM" at bounding box center [63, 304] width 80 height 46
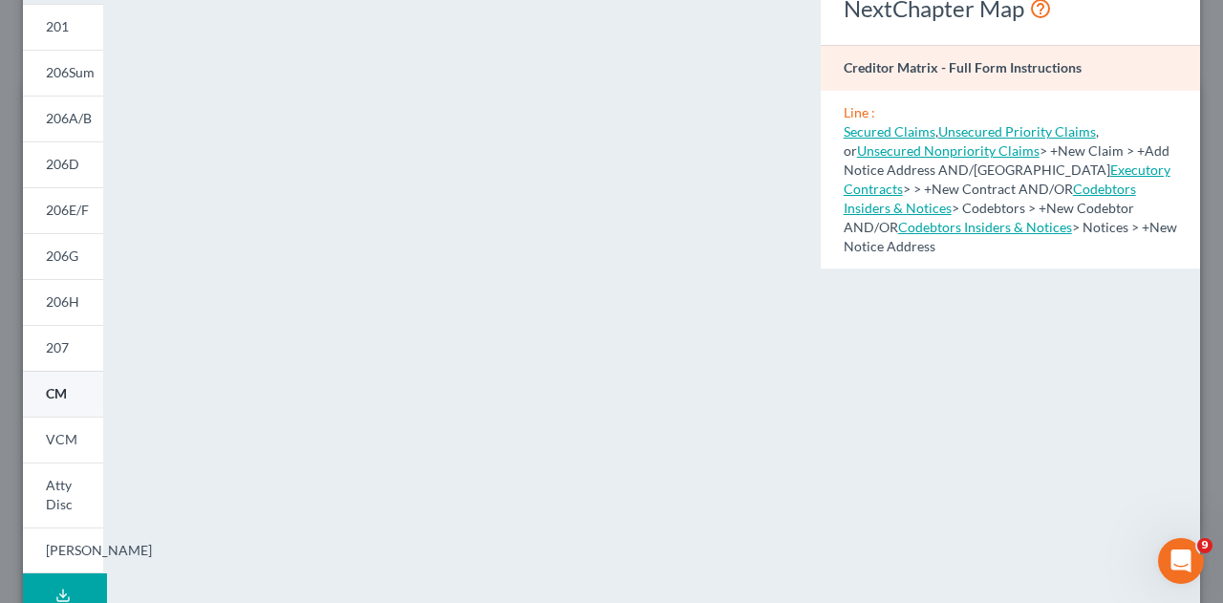
scroll to position [106, 0]
click at [61, 447] on span "VCM" at bounding box center [62, 440] width 32 height 16
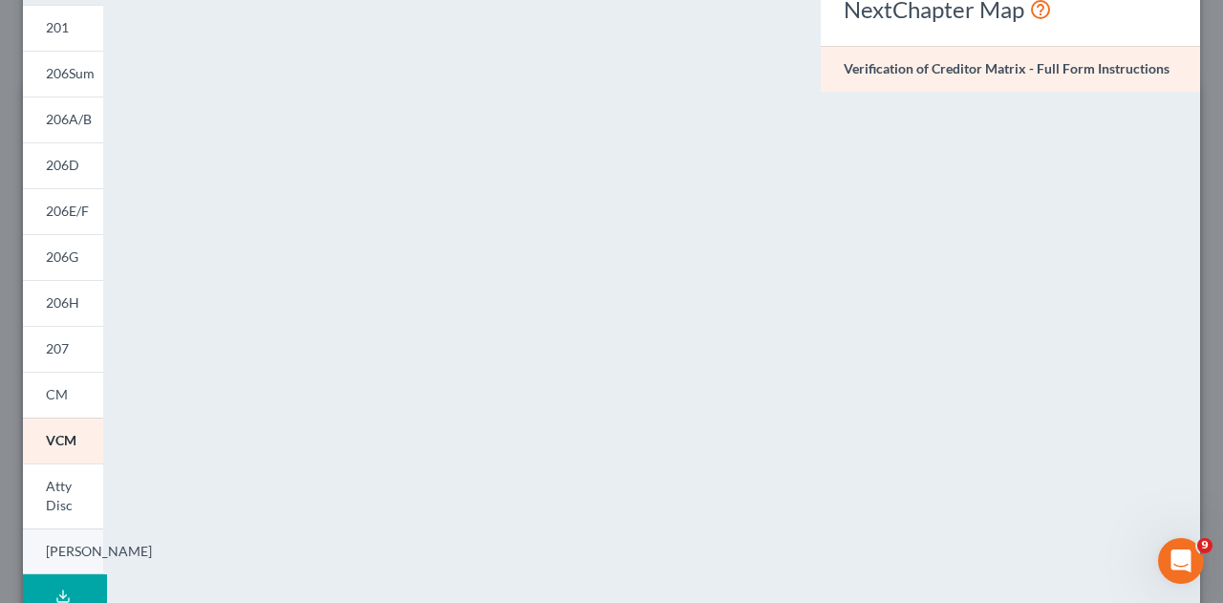
click at [59, 556] on span "[PERSON_NAME]" at bounding box center [99, 551] width 106 height 16
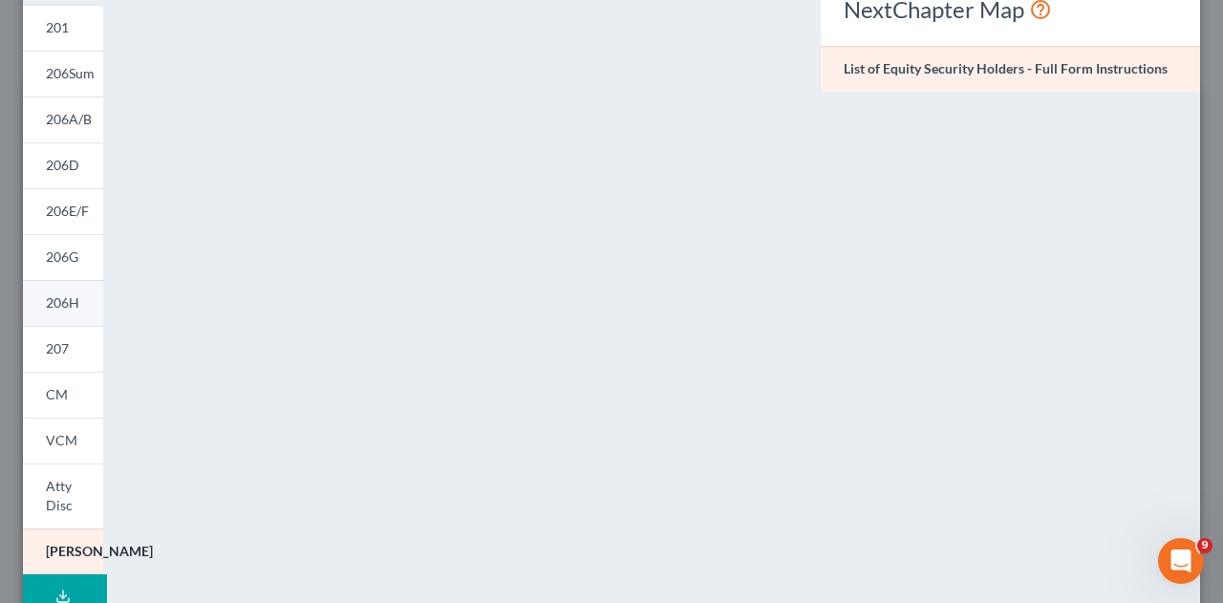
click at [57, 305] on span "206H" at bounding box center [62, 302] width 33 height 16
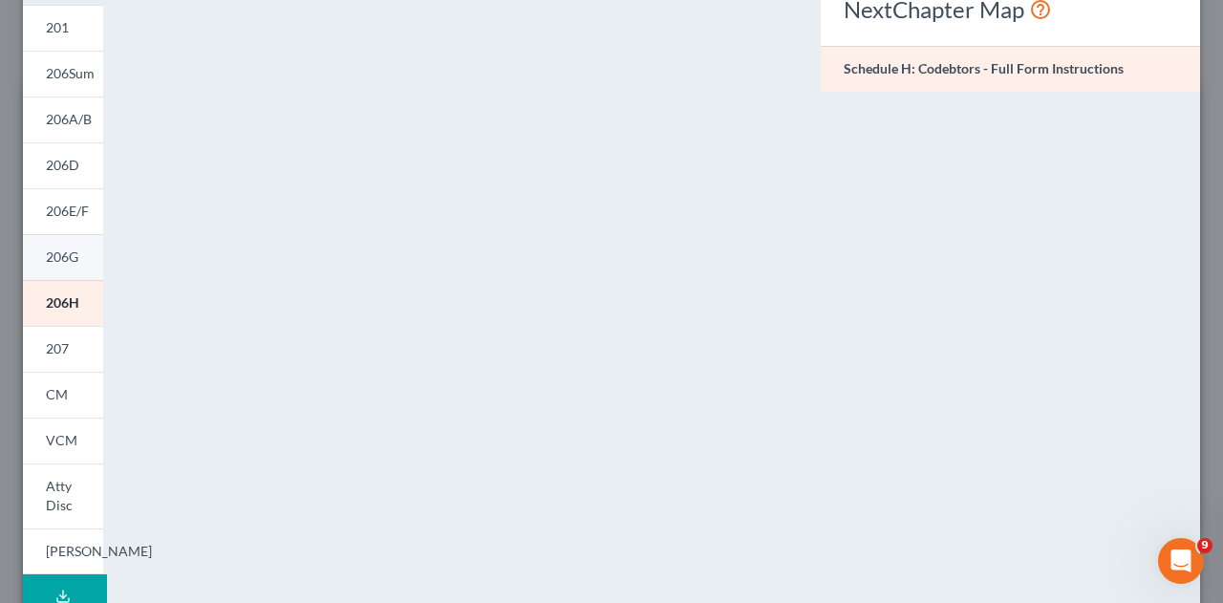
click at [59, 265] on link "206G" at bounding box center [63, 257] width 80 height 46
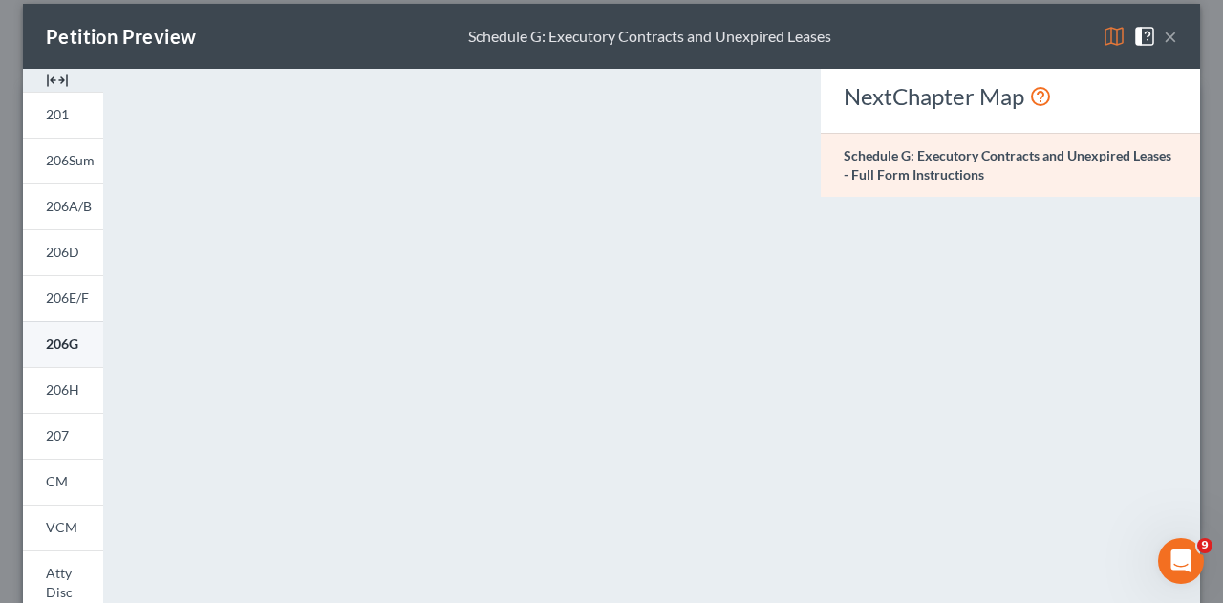
scroll to position [0, 0]
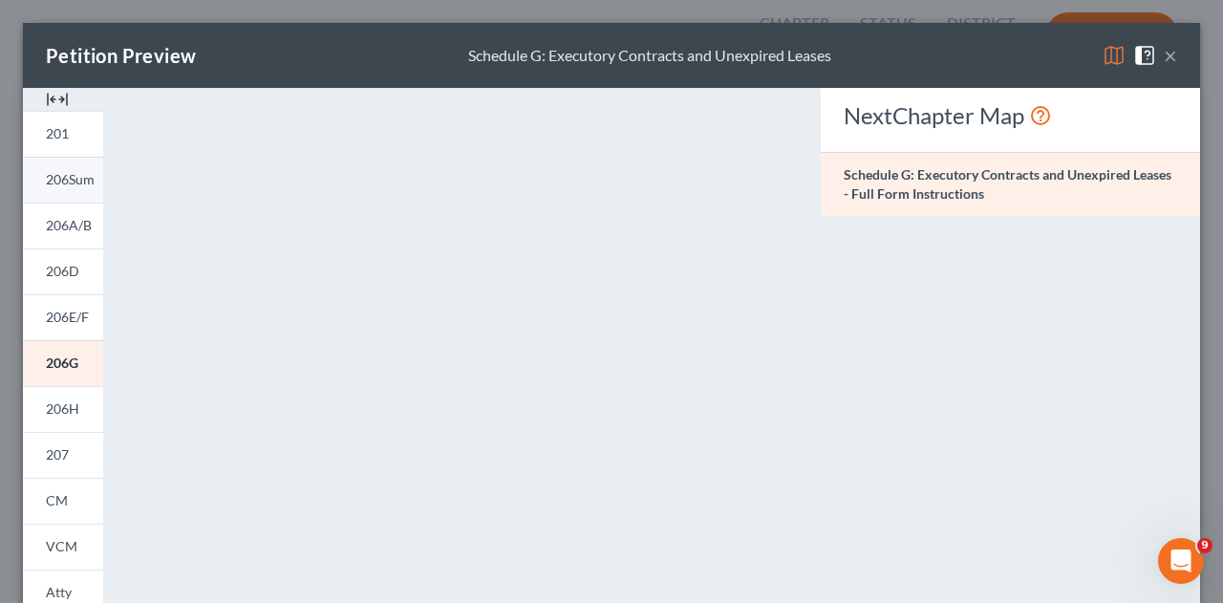
click at [59, 189] on link "206Sum" at bounding box center [63, 180] width 80 height 46
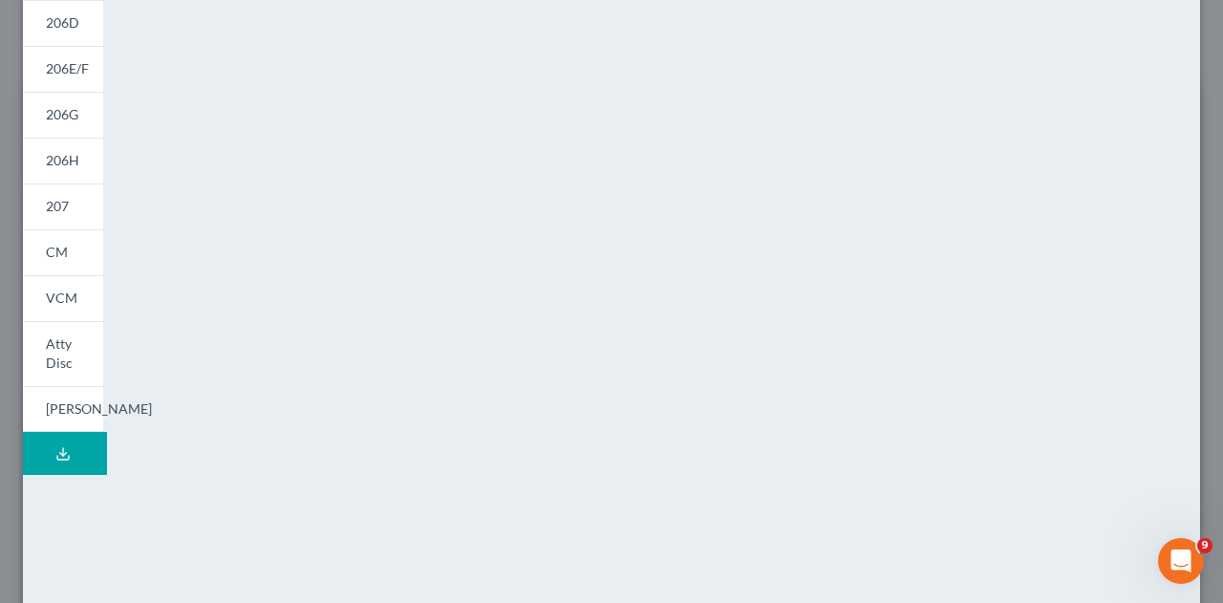
scroll to position [247, 0]
click at [57, 206] on span "207" at bounding box center [57, 207] width 23 height 16
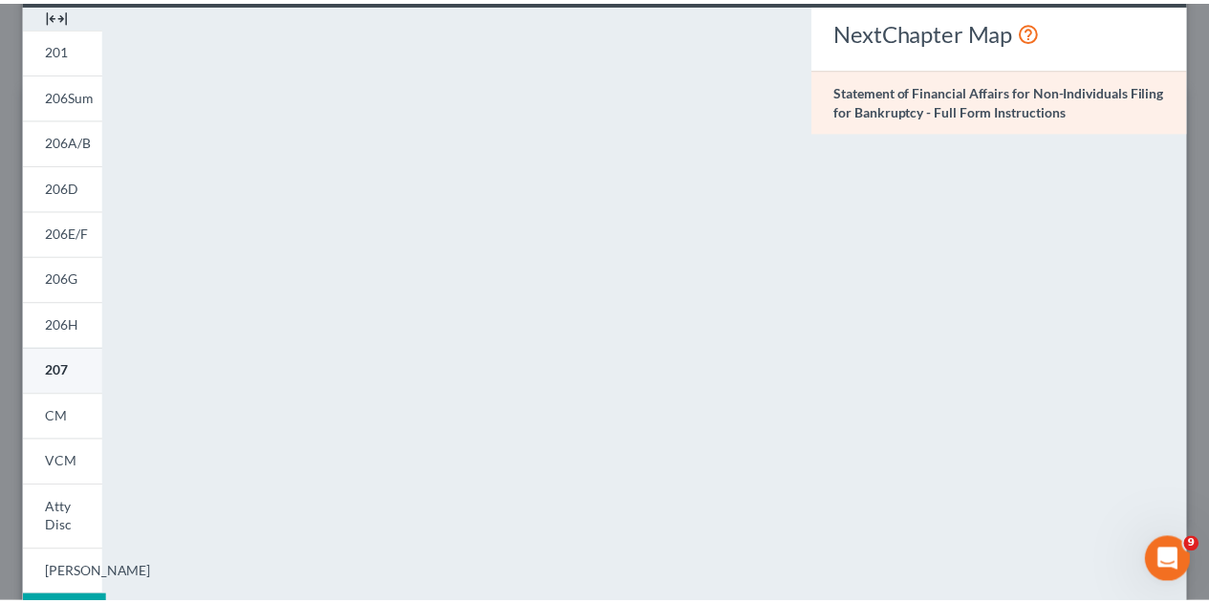
scroll to position [0, 0]
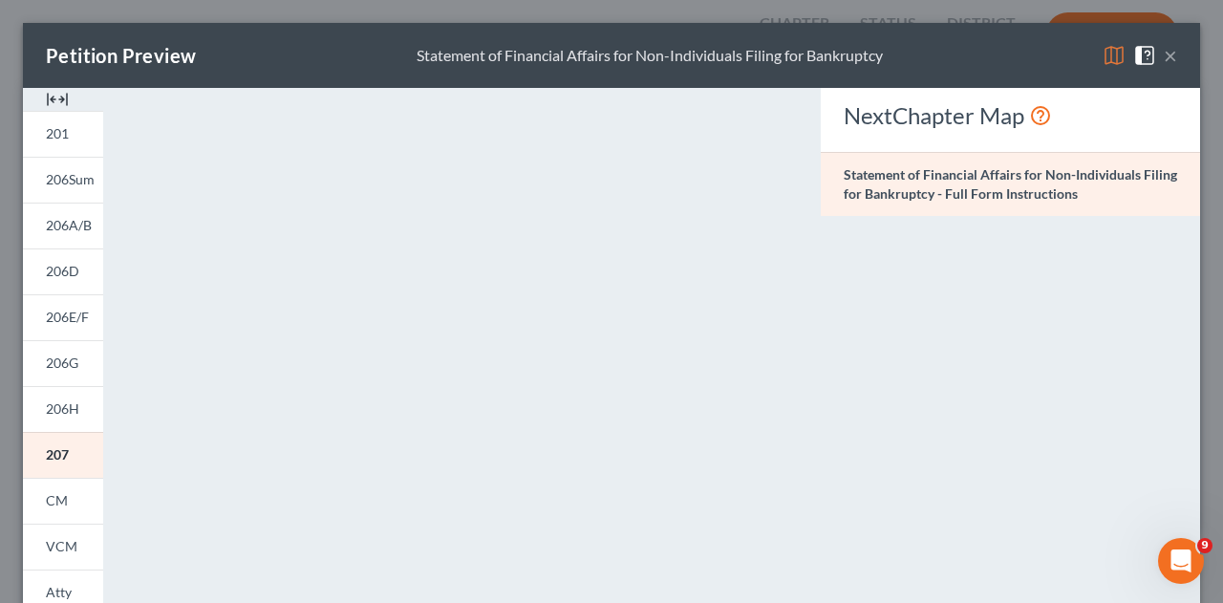
click at [1164, 66] on button "×" at bounding box center [1170, 55] width 13 height 23
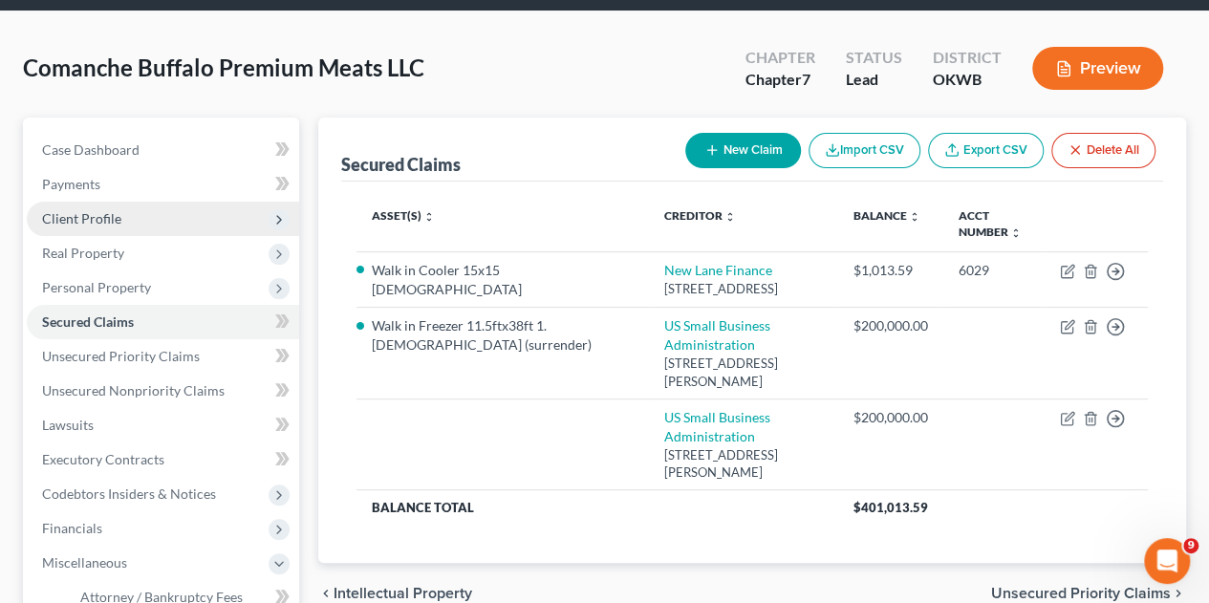
click at [78, 210] on span "Client Profile" at bounding box center [81, 218] width 79 height 16
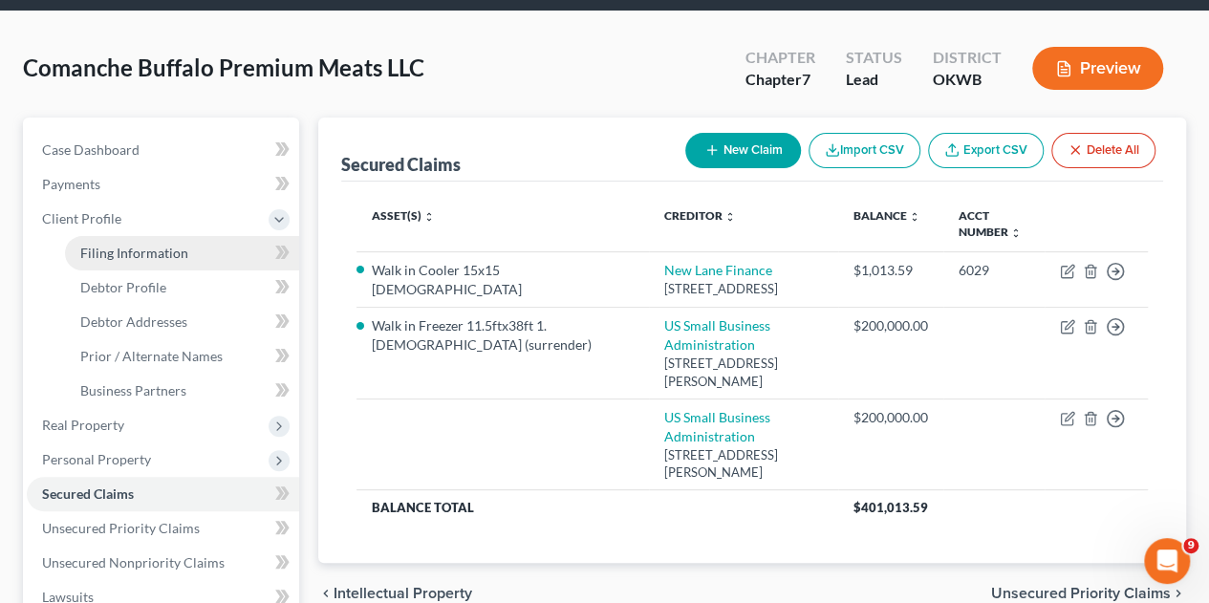
click at [109, 245] on span "Filing Information" at bounding box center [134, 253] width 108 height 16
select select "3"
select select "1"
select select "0"
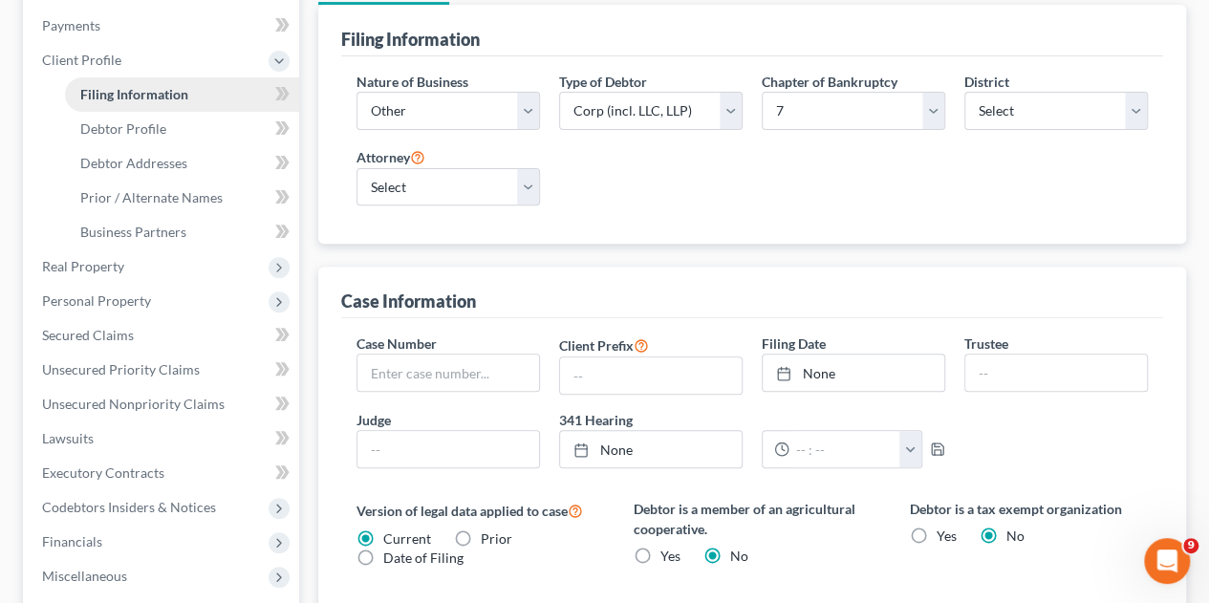
scroll to position [257, 0]
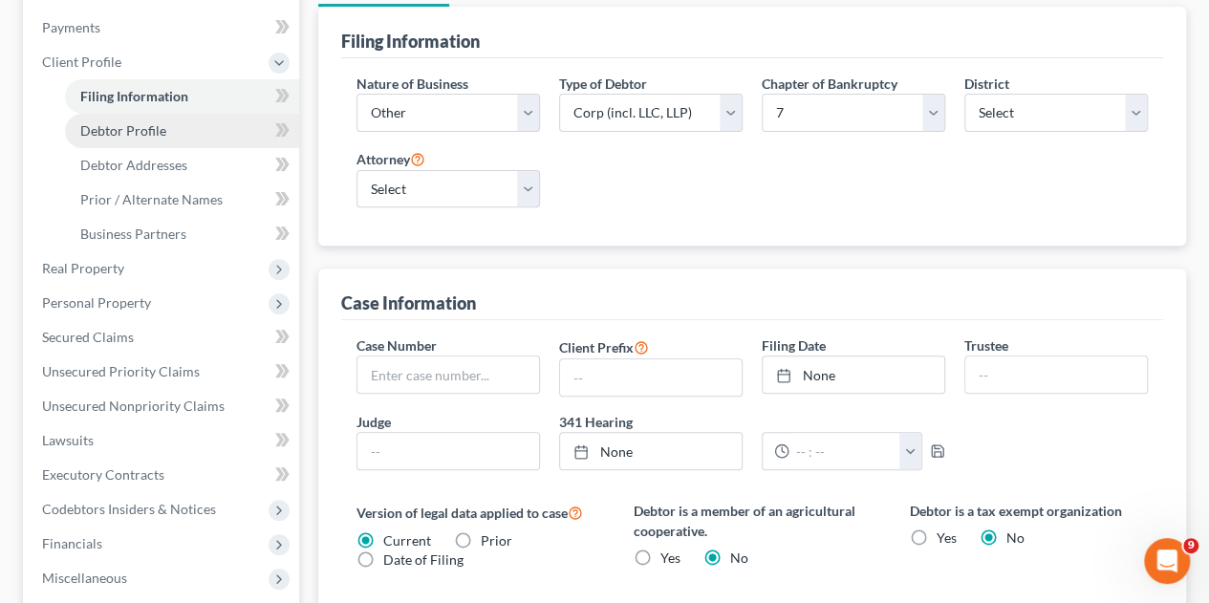
click at [109, 114] on link "Debtor Profile" at bounding box center [182, 131] width 234 height 34
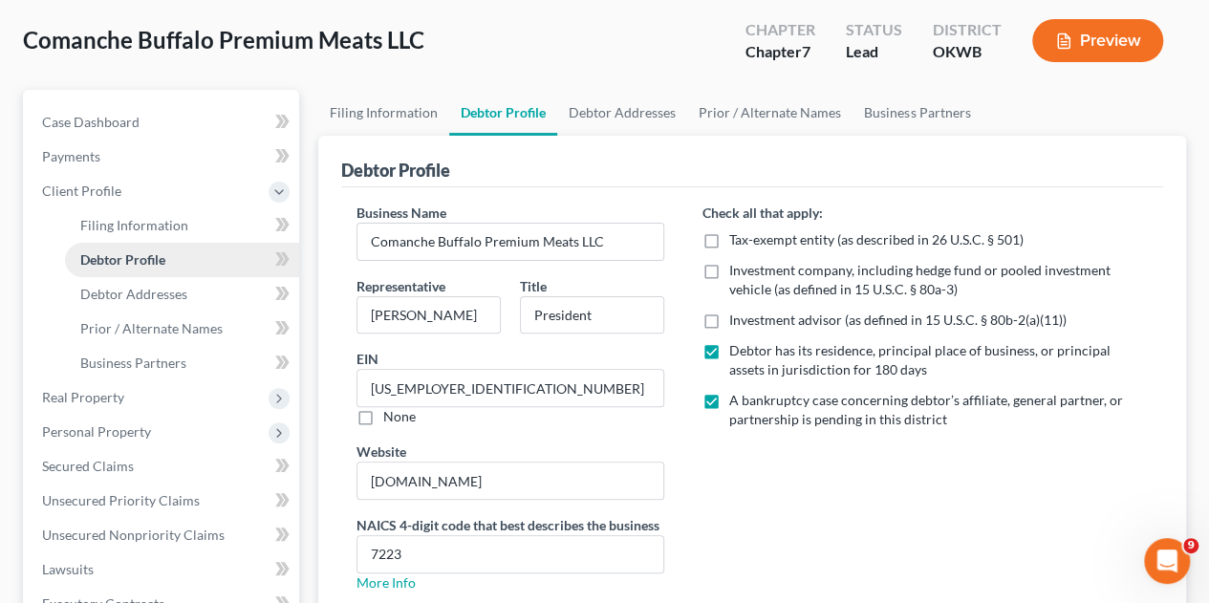
radio input "true"
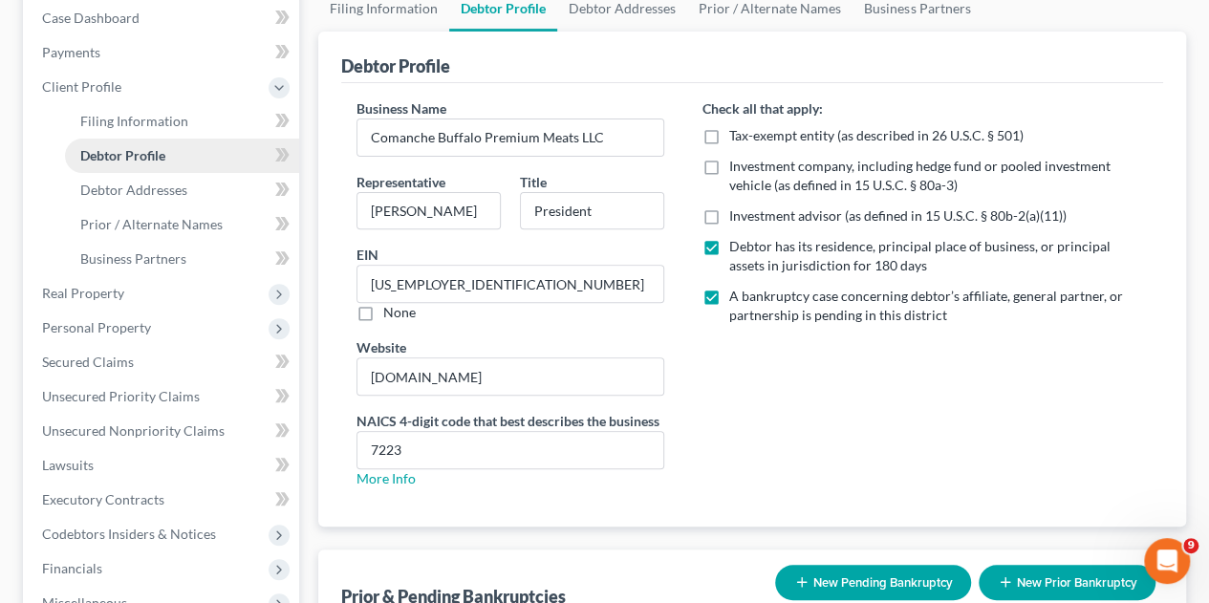
scroll to position [228, 0]
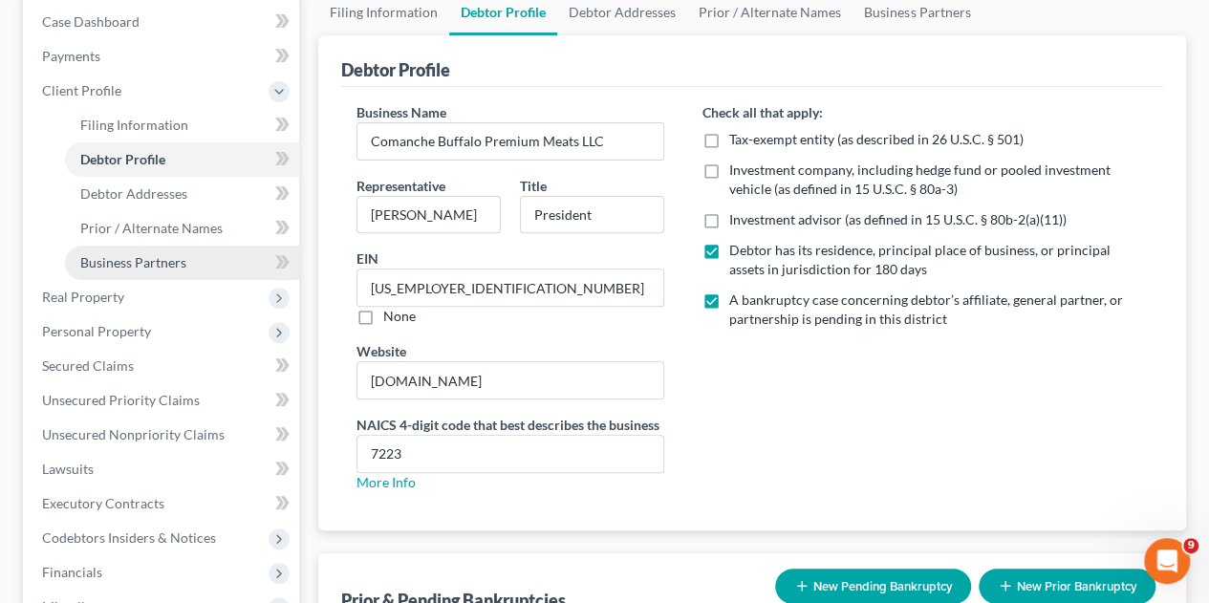
click at [116, 254] on span "Business Partners" at bounding box center [133, 262] width 106 height 16
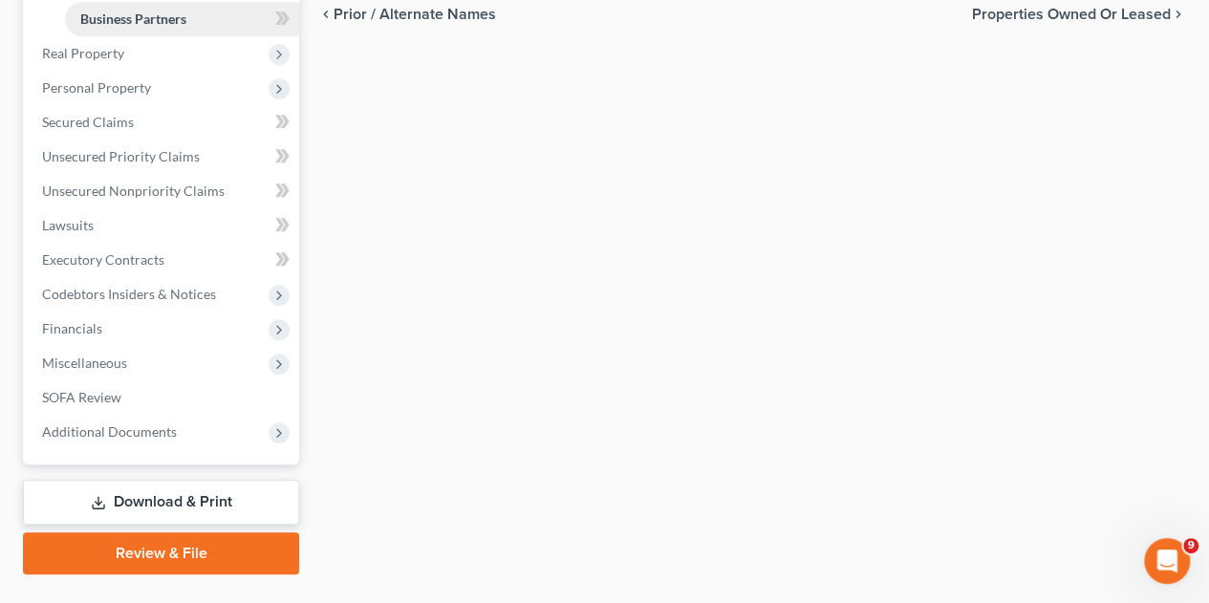
scroll to position [479, 0]
